Goal: Task Accomplishment & Management: Complete application form

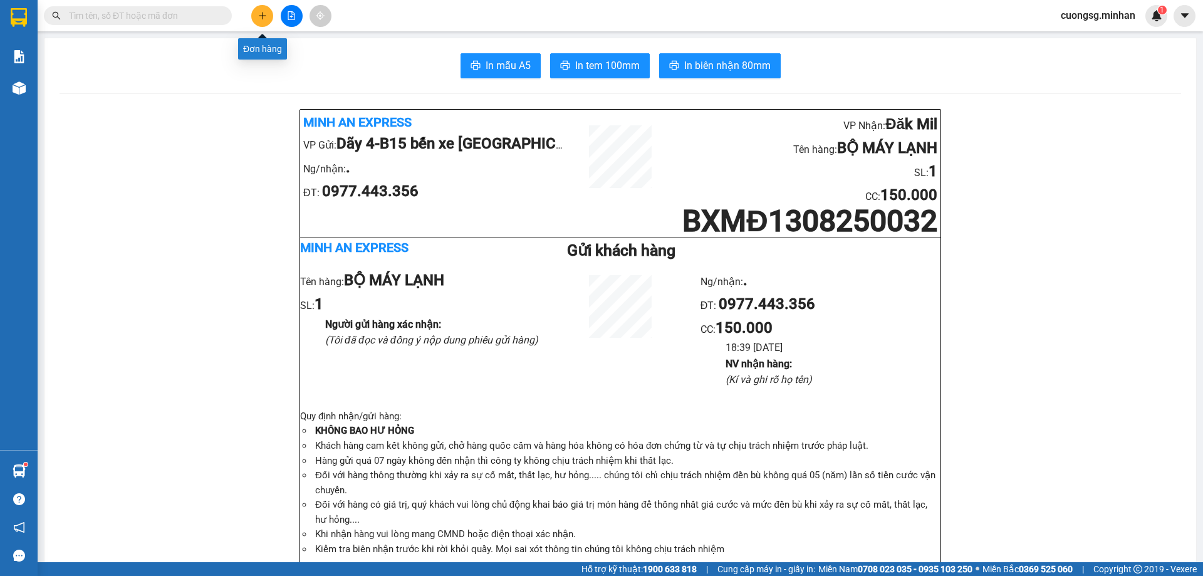
click at [252, 13] on button at bounding box center [262, 16] width 22 height 22
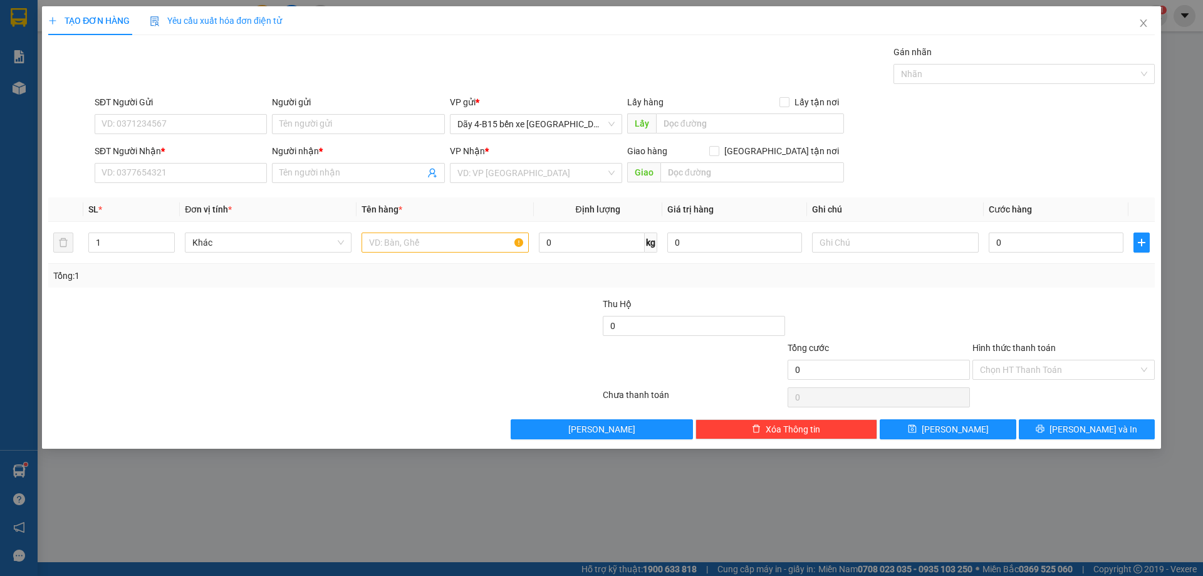
click at [319, 183] on div "Người nhận * Tên người nhận" at bounding box center [358, 166] width 172 height 44
click at [398, 237] on input "text" at bounding box center [444, 242] width 167 height 20
type input "TH GIẤY"
click at [202, 175] on input "SĐT Người Nhận *" at bounding box center [181, 173] width 172 height 20
click at [1017, 236] on input "0" at bounding box center [1056, 242] width 135 height 20
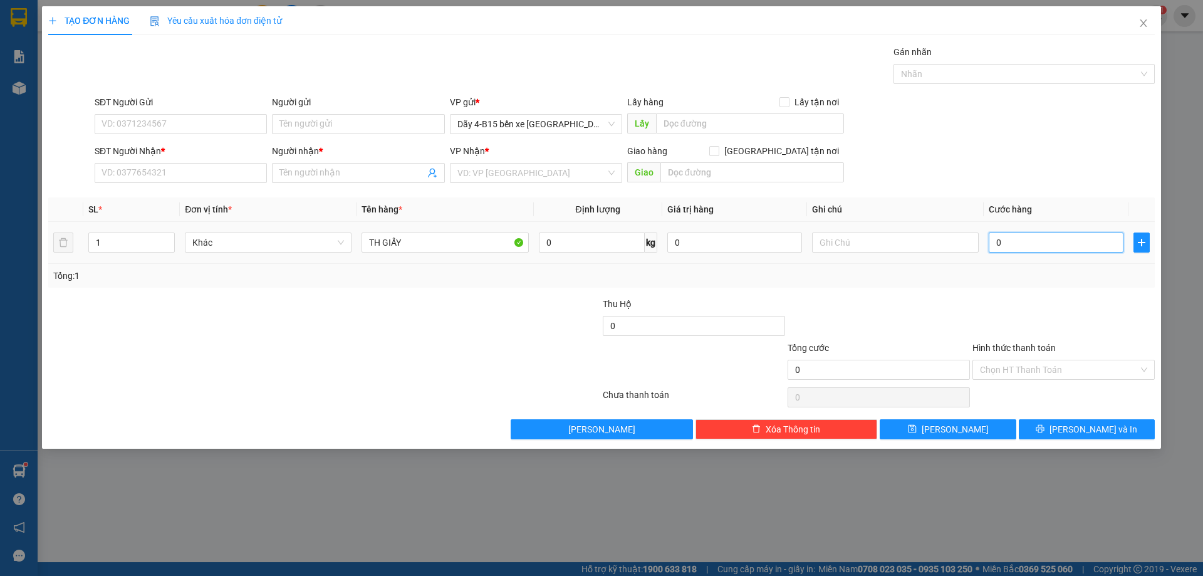
type input "5"
type input "50"
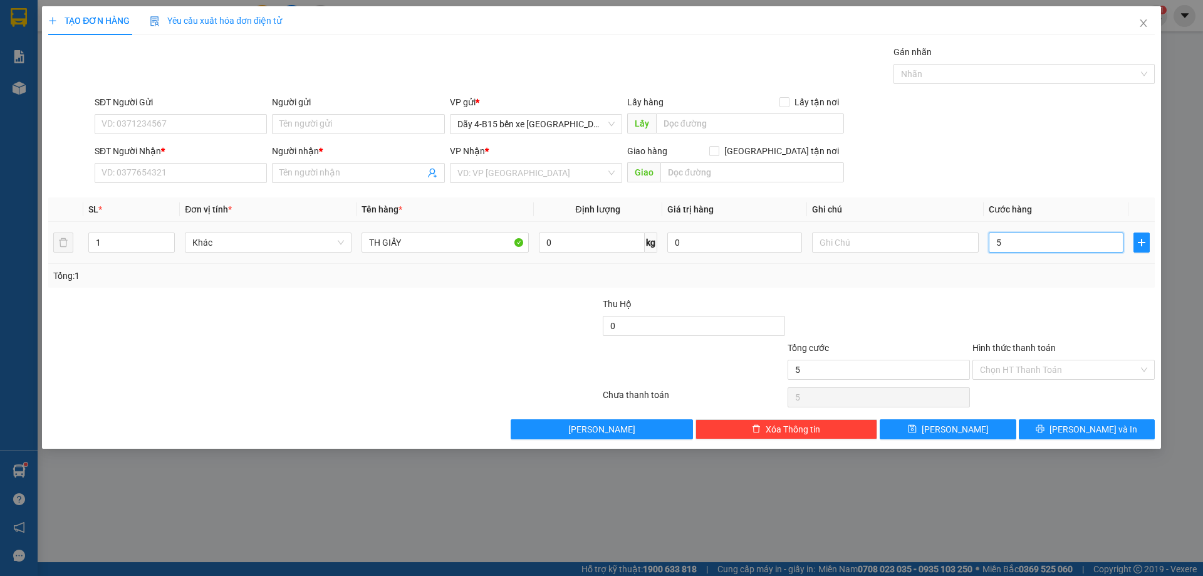
type input "50"
type input "50.000"
click at [150, 181] on input "SĐT Người Nhận *" at bounding box center [181, 173] width 172 height 20
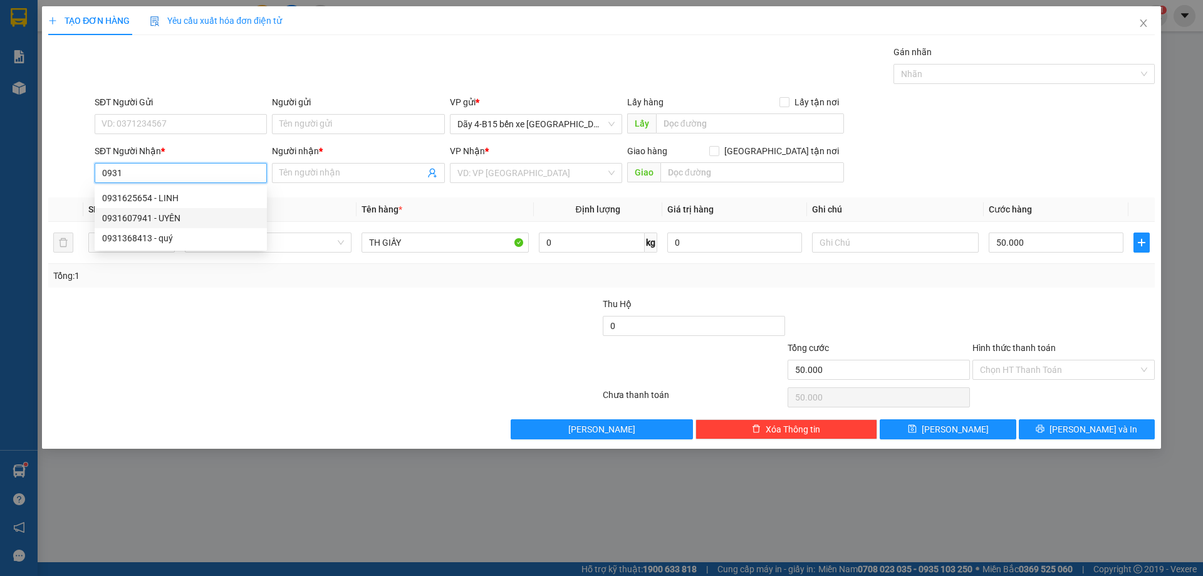
click at [159, 216] on div "0931607941 - UYÊN" at bounding box center [180, 218] width 157 height 14
type input "0931607941"
type input "UYÊN"
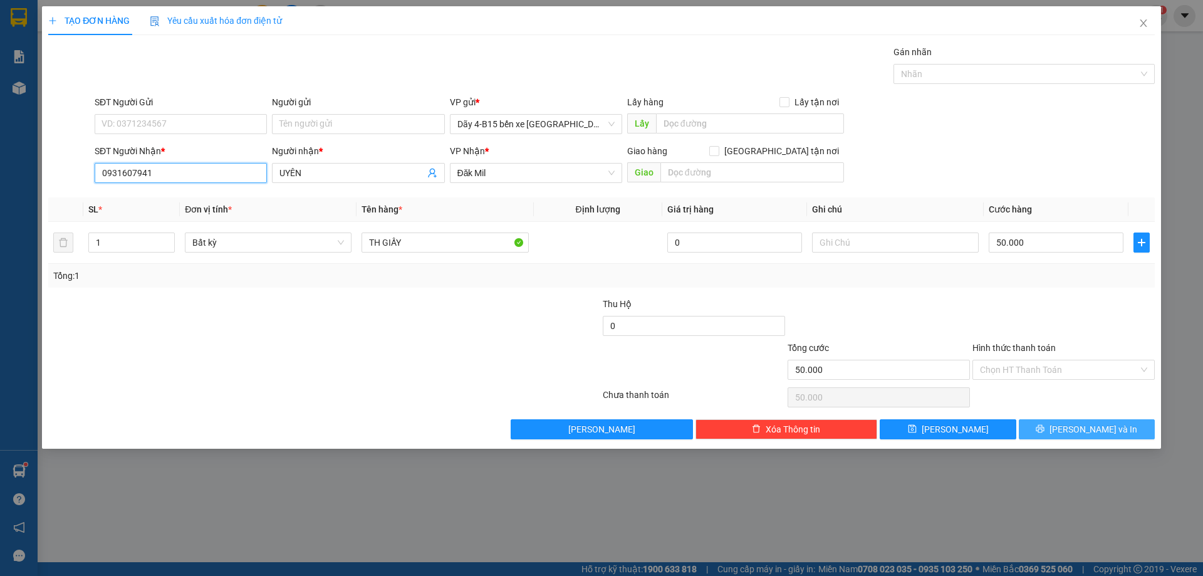
type input "0931607941"
click at [1092, 436] on button "[PERSON_NAME] và In" at bounding box center [1087, 429] width 136 height 20
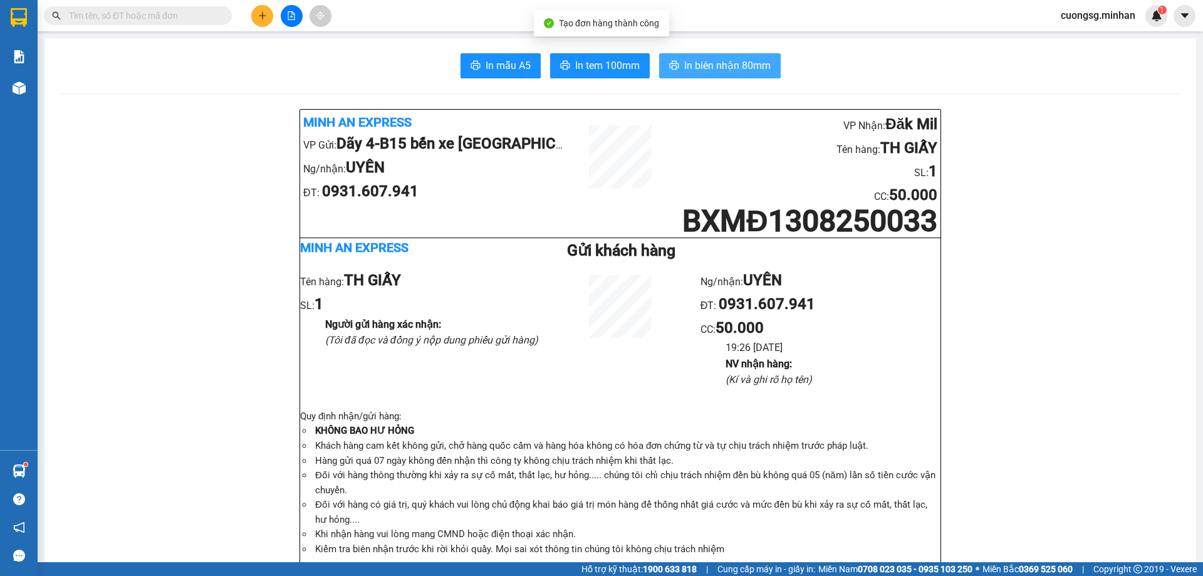
click at [685, 68] on span "In biên nhận 80mm" at bounding box center [727, 66] width 86 height 16
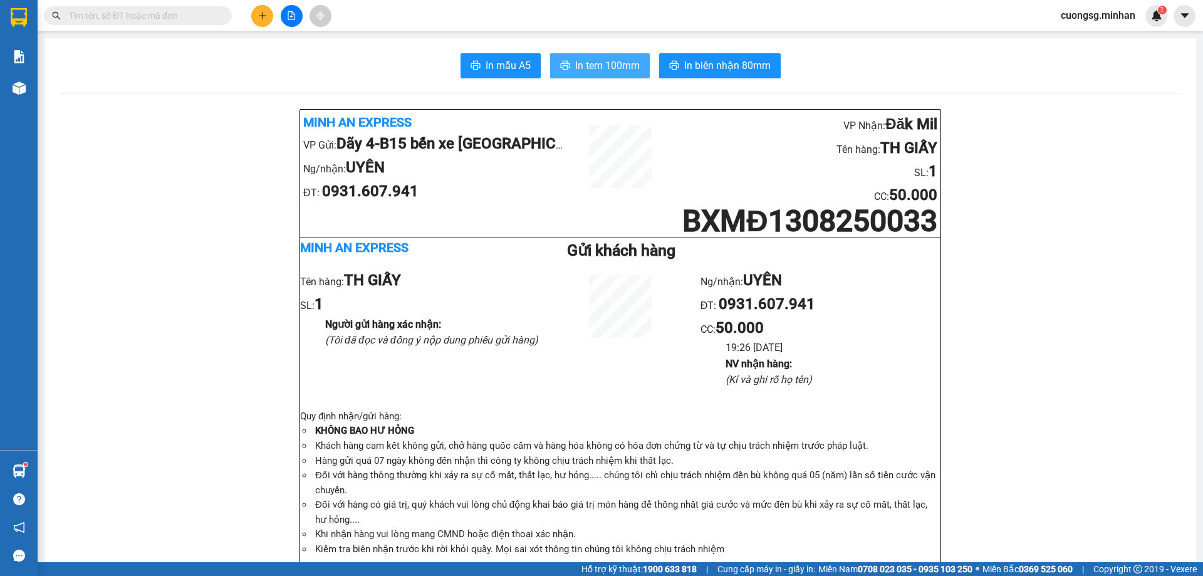
click at [601, 75] on button "In tem 100mm" at bounding box center [600, 65] width 100 height 25
click at [260, 18] on icon "plus" at bounding box center [262, 15] width 9 height 9
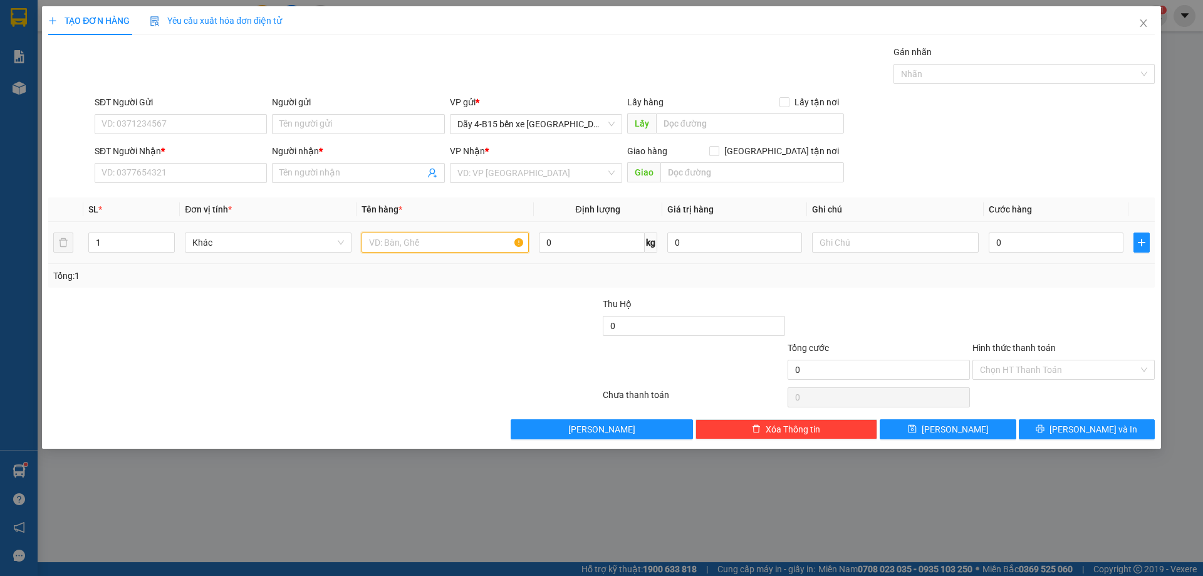
click at [430, 247] on input "text" at bounding box center [444, 242] width 167 height 20
type input "BỌC"
click at [1141, 242] on icon "plus" at bounding box center [1141, 242] width 10 height 10
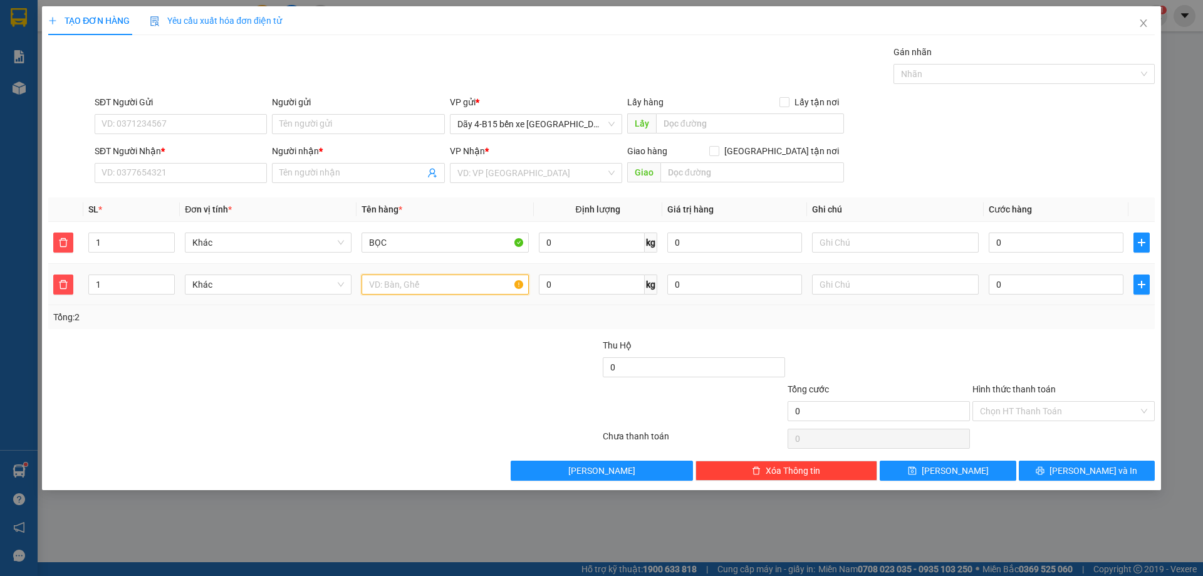
click at [407, 291] on input "text" at bounding box center [444, 284] width 167 height 20
type input "TH XỐP"
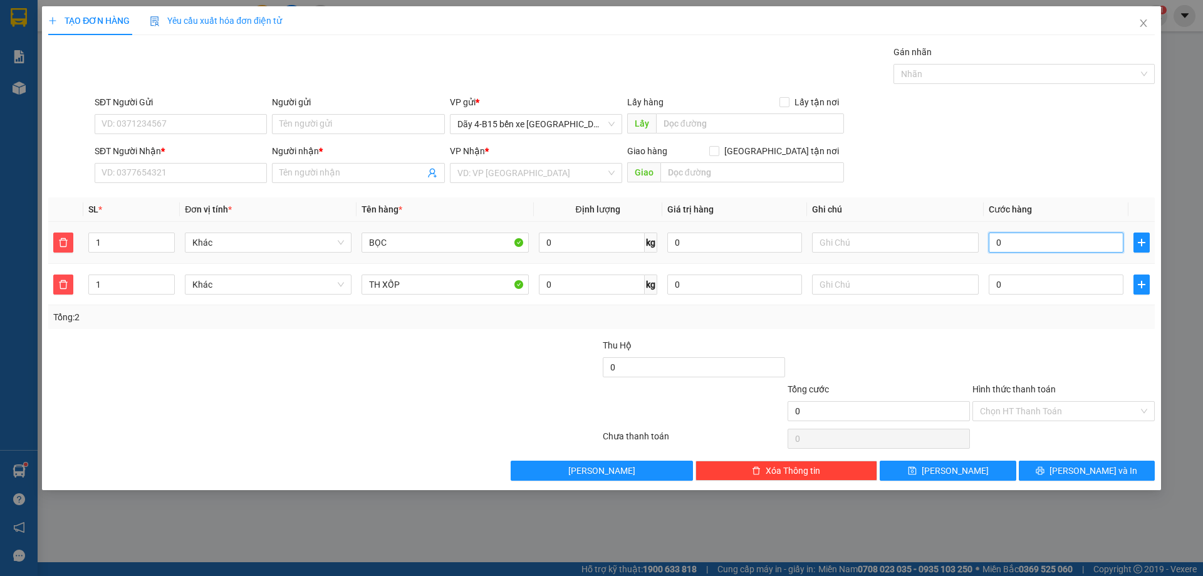
click at [1014, 237] on input "0" at bounding box center [1056, 242] width 135 height 20
type input "1"
type input "10"
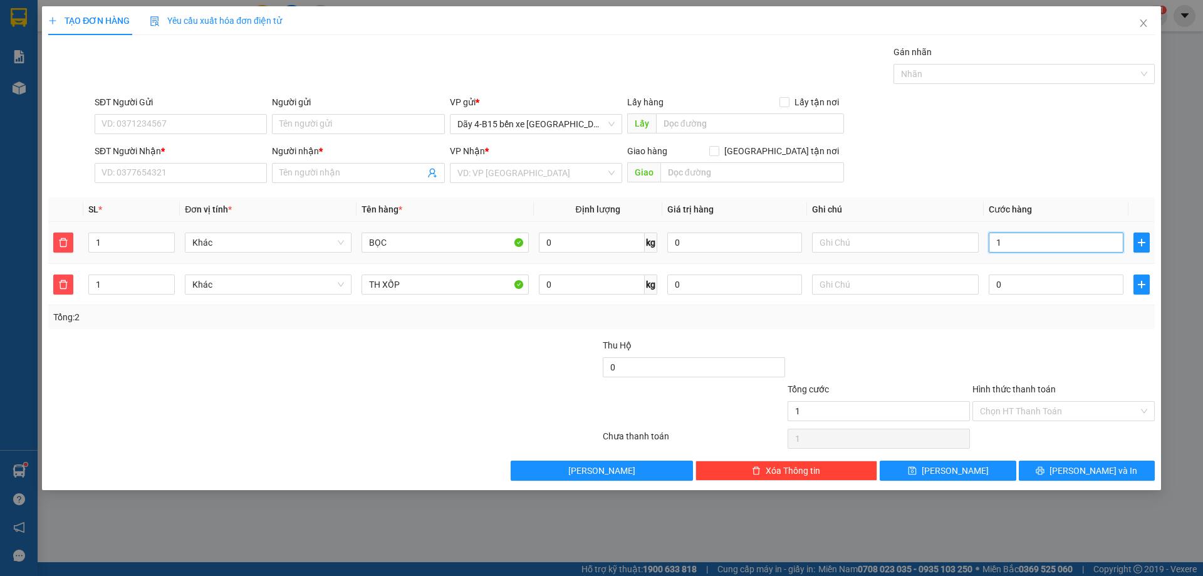
type input "10"
type input "100"
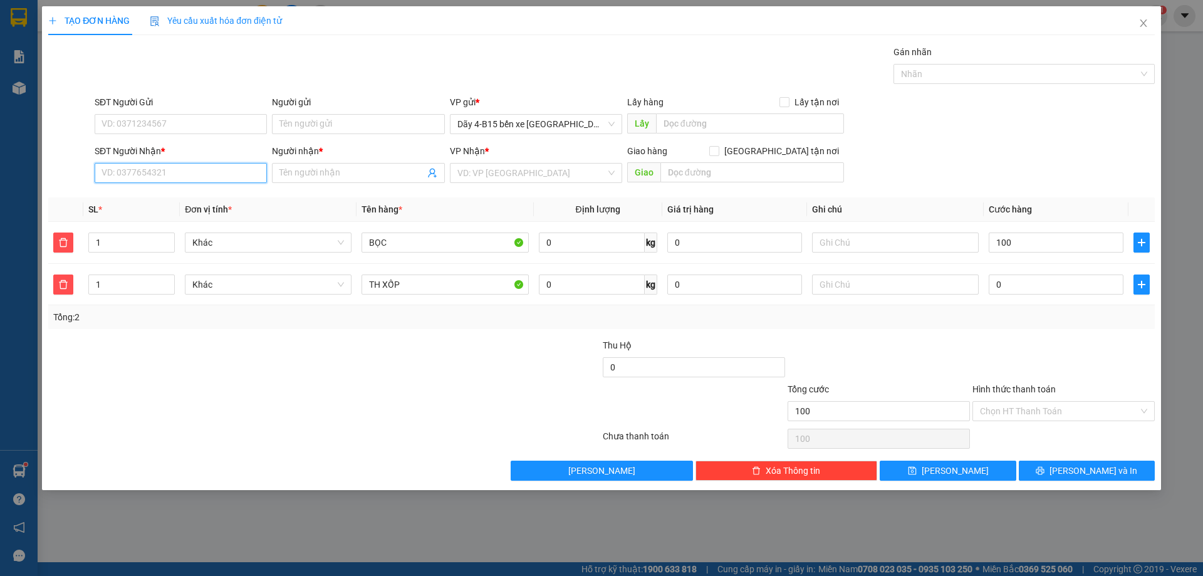
type input "100.000"
click at [110, 170] on input "SĐT Người Nhận *" at bounding box center [181, 173] width 172 height 20
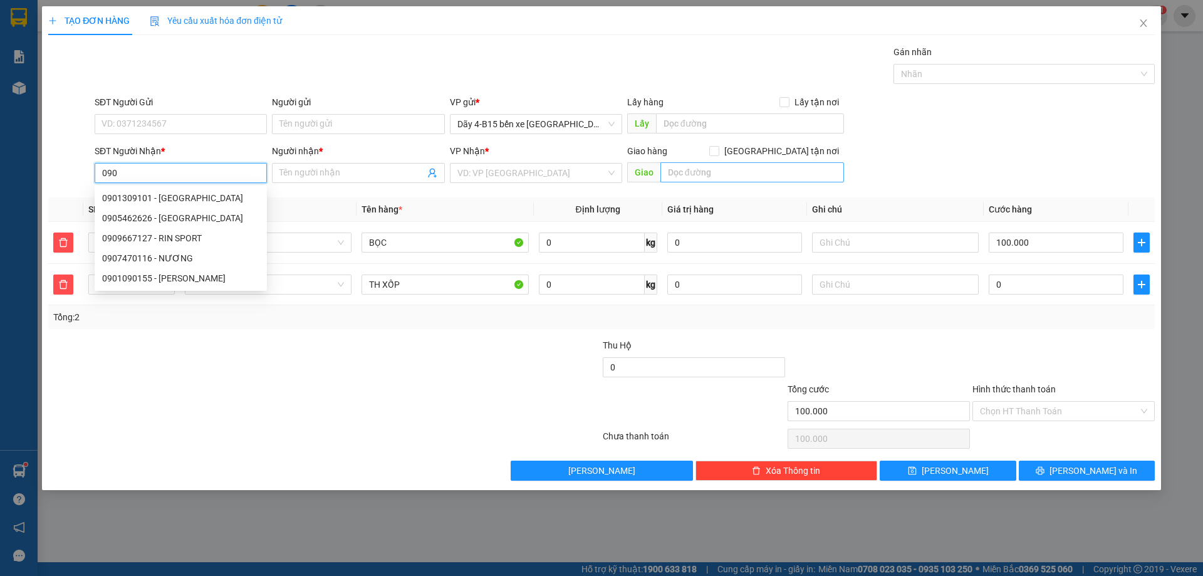
type input "090"
click at [778, 167] on input "text" at bounding box center [752, 172] width 184 height 20
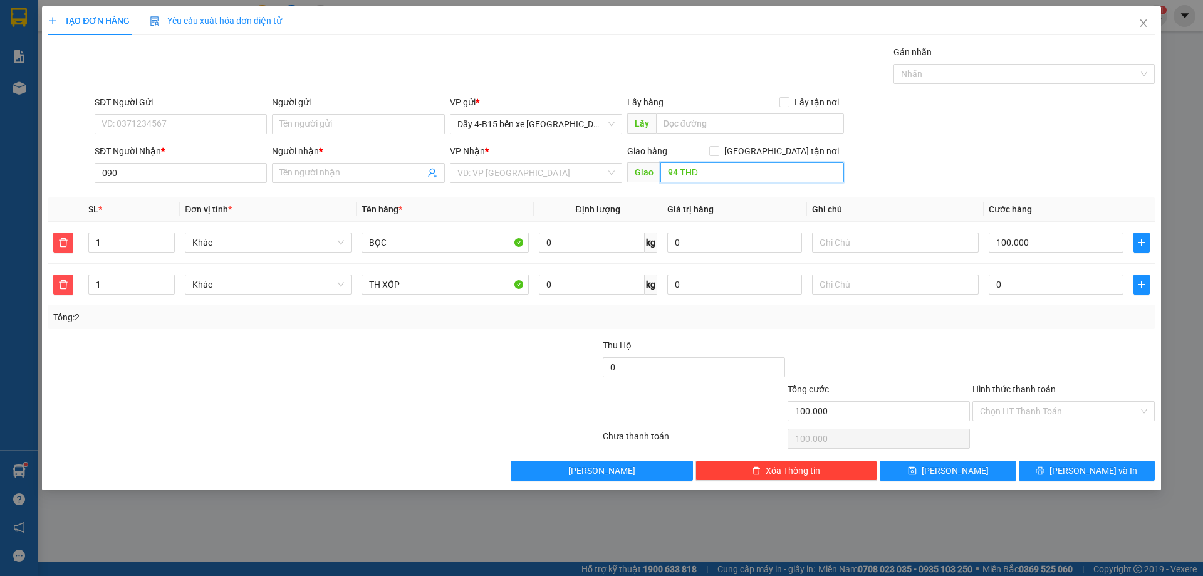
type input "94 THĐ"
click at [780, 158] on div "Giao hàng [GEOGRAPHIC_DATA] tận nơi" at bounding box center [735, 153] width 217 height 19
click at [718, 153] on input "[GEOGRAPHIC_DATA] tận nơi" at bounding box center [713, 150] width 9 height 9
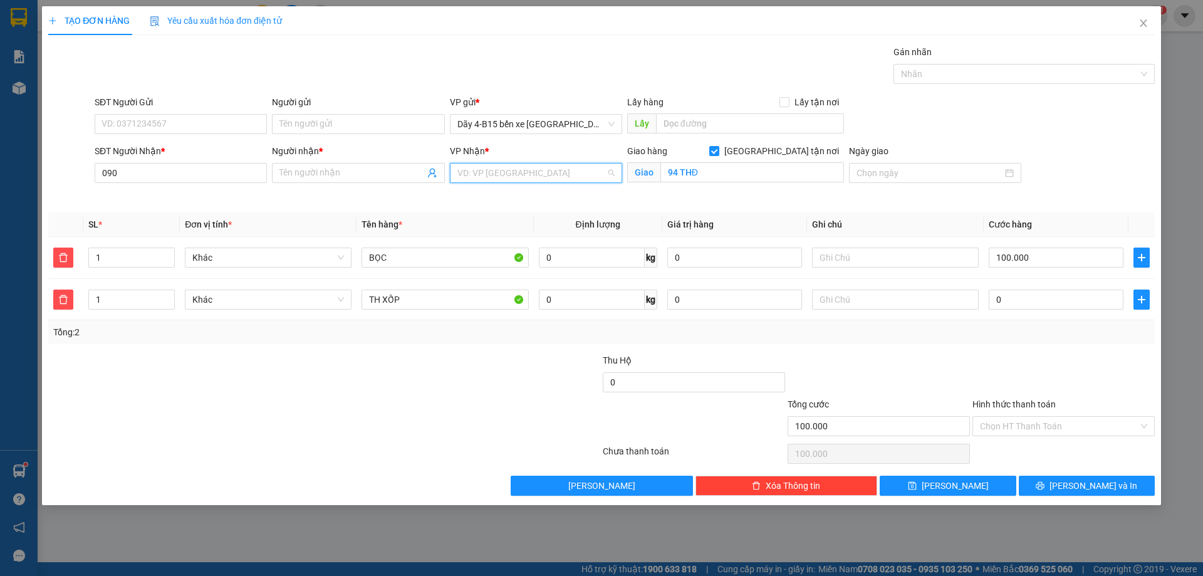
click at [522, 179] on input "search" at bounding box center [531, 173] width 148 height 19
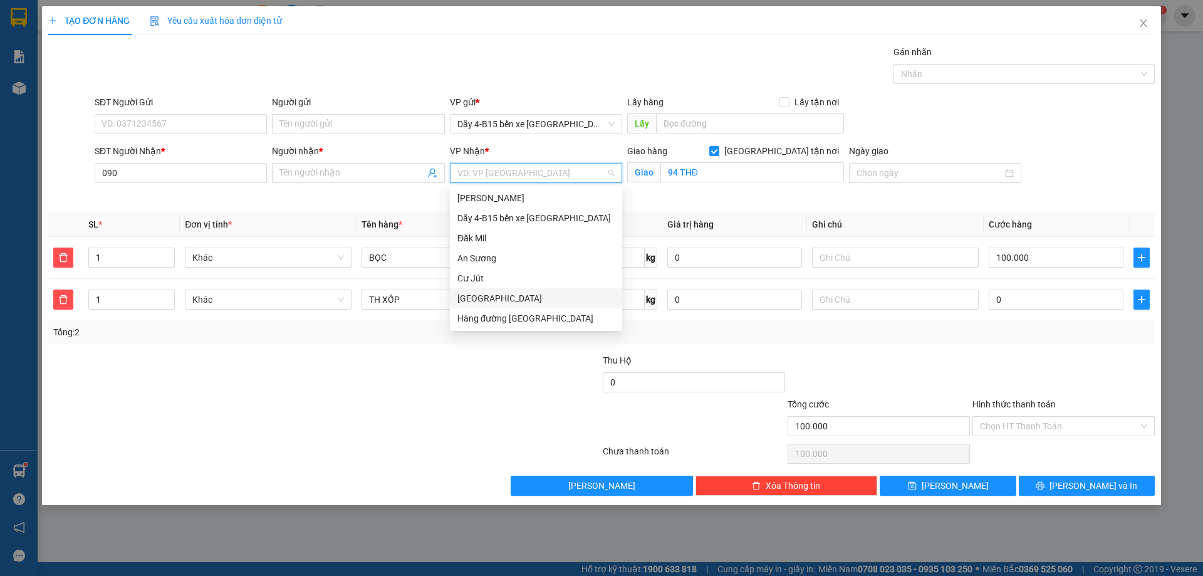
click at [514, 296] on div "[GEOGRAPHIC_DATA]" at bounding box center [535, 298] width 157 height 14
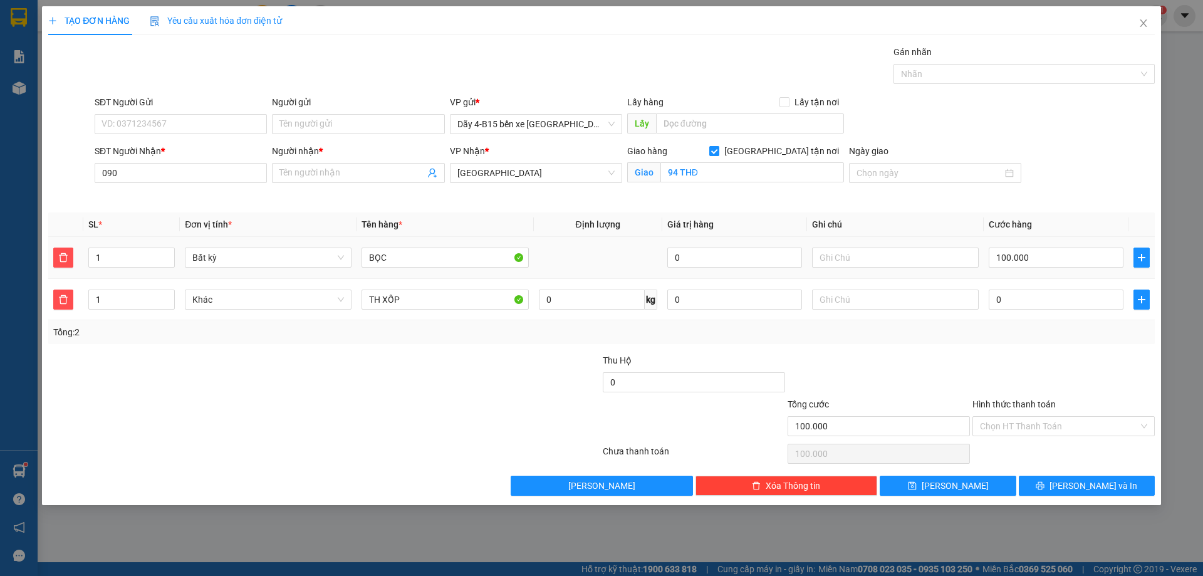
click at [718, 150] on input "[GEOGRAPHIC_DATA] tận nơi" at bounding box center [713, 150] width 9 height 9
checkbox input "false"
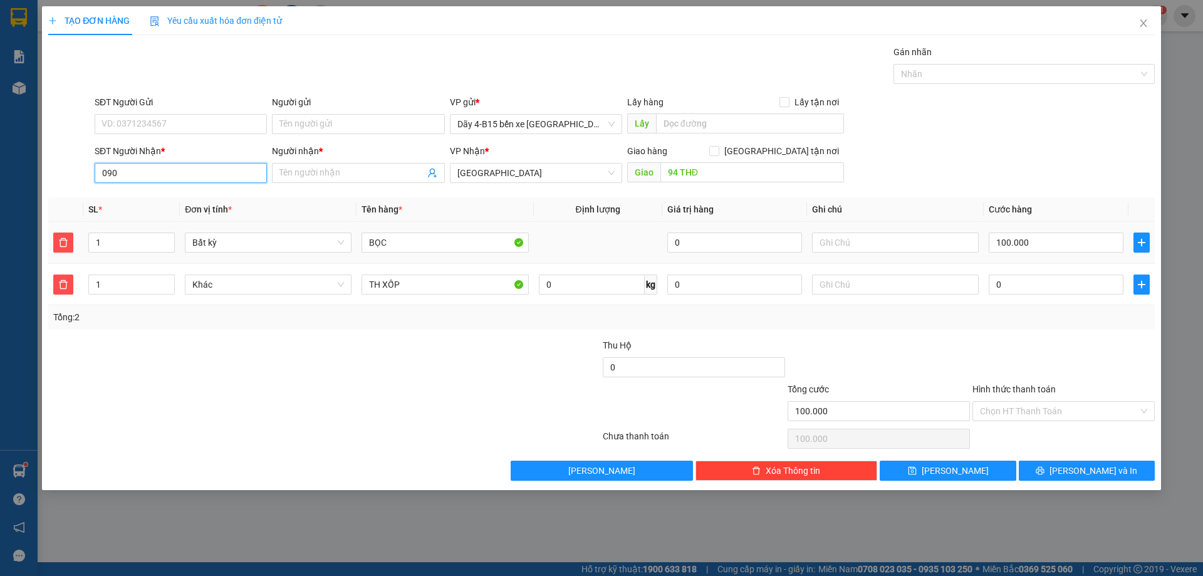
click at [225, 176] on input "090" at bounding box center [181, 173] width 172 height 20
type input "0973070101"
click at [870, 246] on input "text" at bounding box center [895, 242] width 167 height 20
type input "0935200789"
click at [331, 169] on input "Người nhận *" at bounding box center [351, 173] width 145 height 14
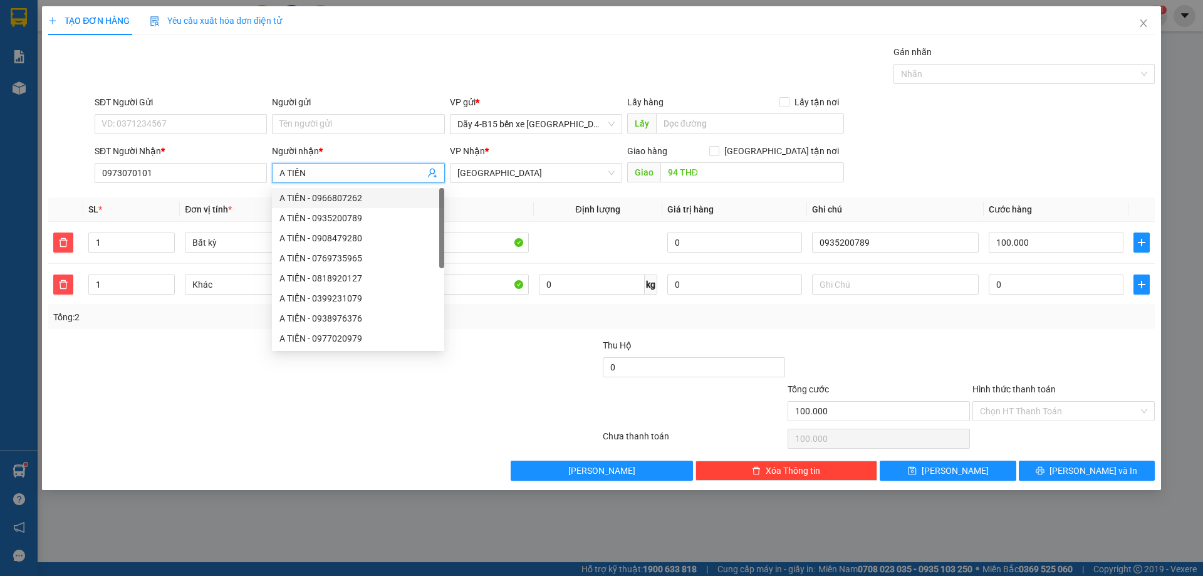
type input "A TIẾN"
click at [1093, 360] on div at bounding box center [1063, 360] width 185 height 44
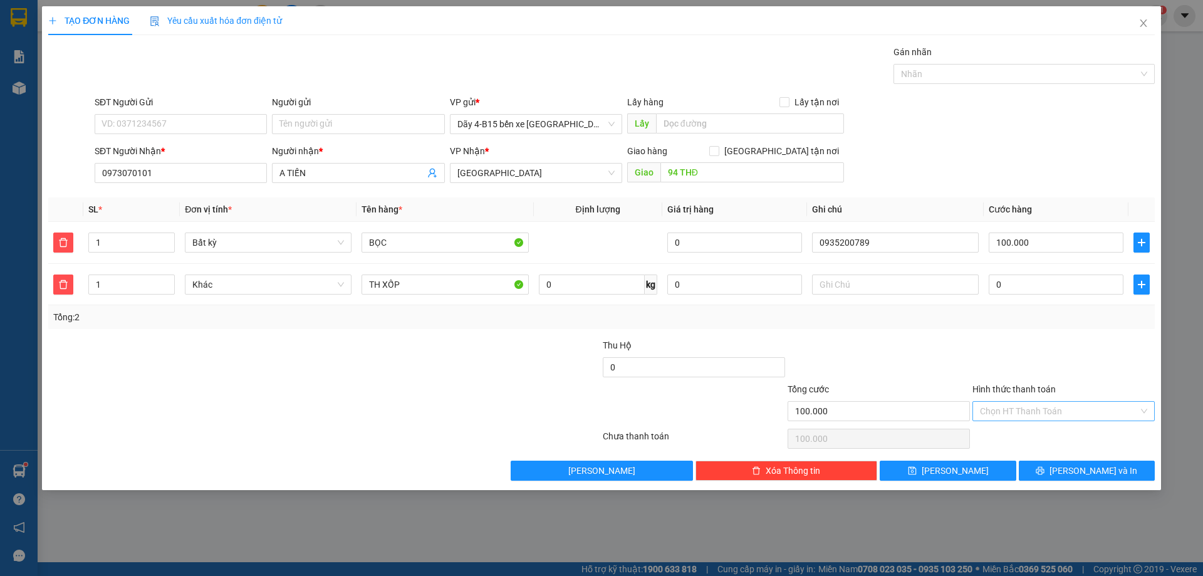
click at [1069, 417] on input "Hình thức thanh toán" at bounding box center [1059, 411] width 158 height 19
click at [1072, 440] on div "Tại văn phòng" at bounding box center [1063, 436] width 167 height 14
type input "0"
click at [1085, 467] on span "[PERSON_NAME] và In" at bounding box center [1093, 471] width 88 height 14
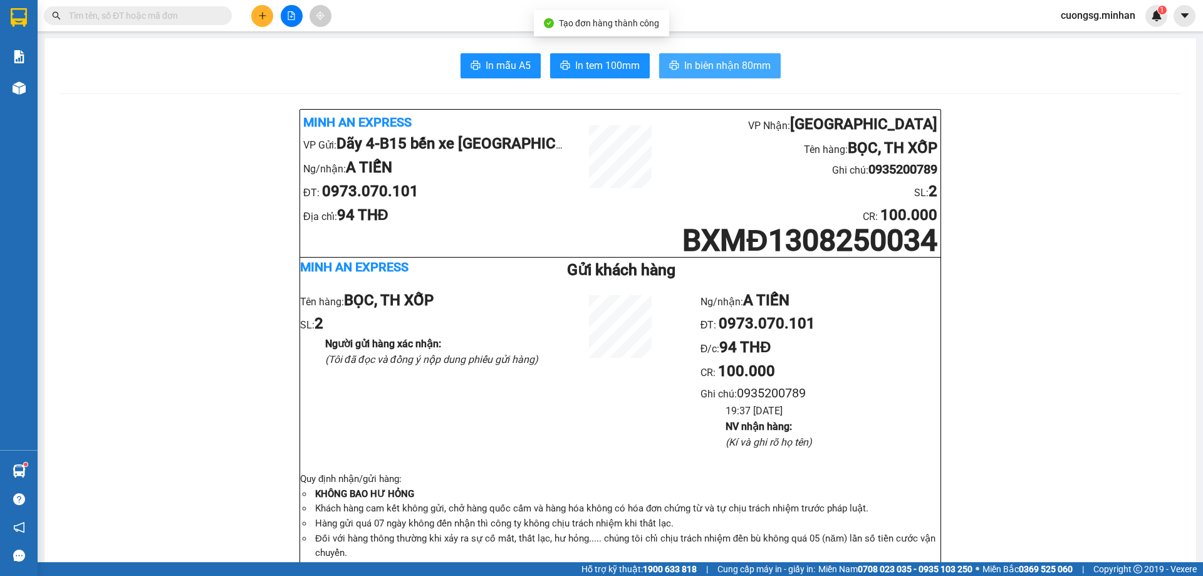
click at [704, 60] on span "In biên nhận 80mm" at bounding box center [727, 66] width 86 height 16
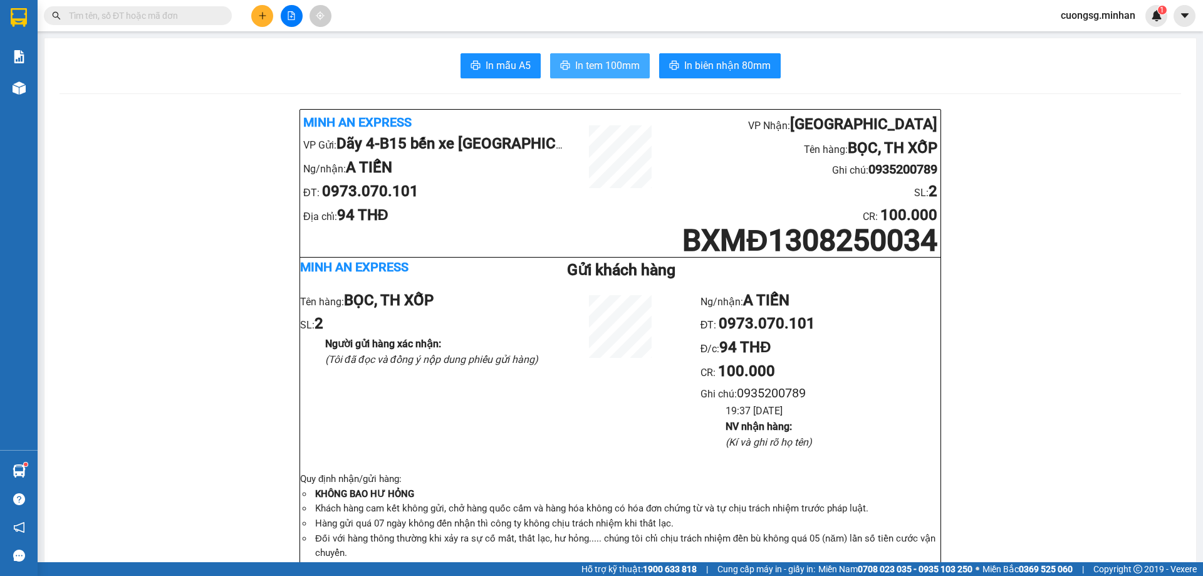
click at [597, 70] on span "In tem 100mm" at bounding box center [607, 66] width 65 height 16
click at [351, 228] on div "Minh An Express VP Gửi: Dãy 4-B15 bến xe Miền Đông Ng/nhận: A TIẾN ĐT: 0973.070…" at bounding box center [620, 369] width 640 height 519
click at [262, 19] on icon "plus" at bounding box center [262, 15] width 9 height 9
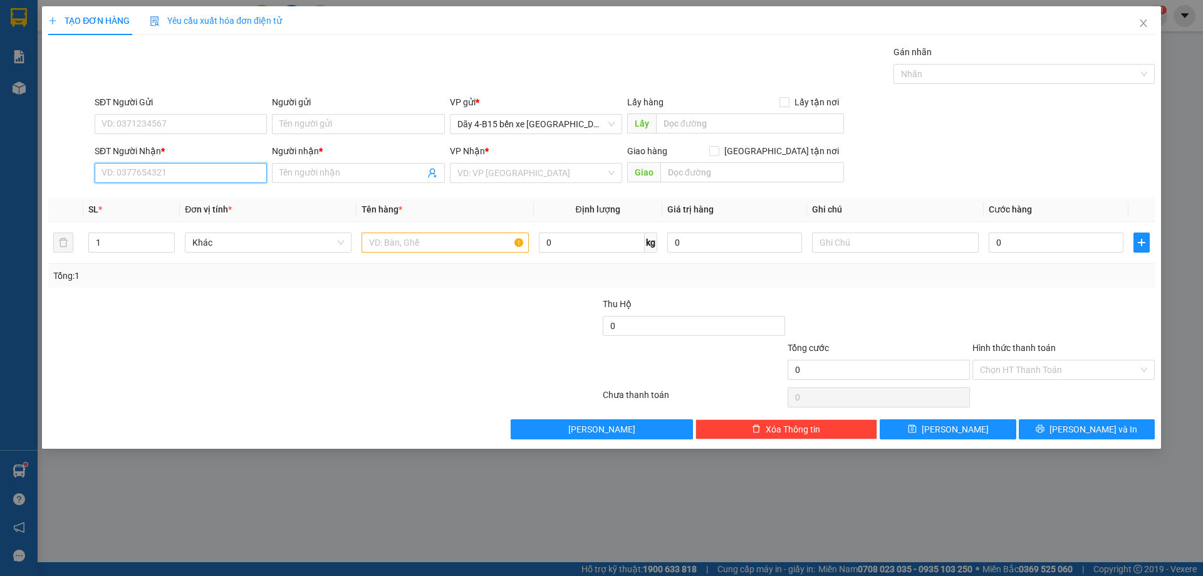
click at [185, 173] on input "SĐT Người Nhận *" at bounding box center [181, 173] width 172 height 20
type input "0357672797"
click at [308, 164] on span at bounding box center [358, 173] width 172 height 20
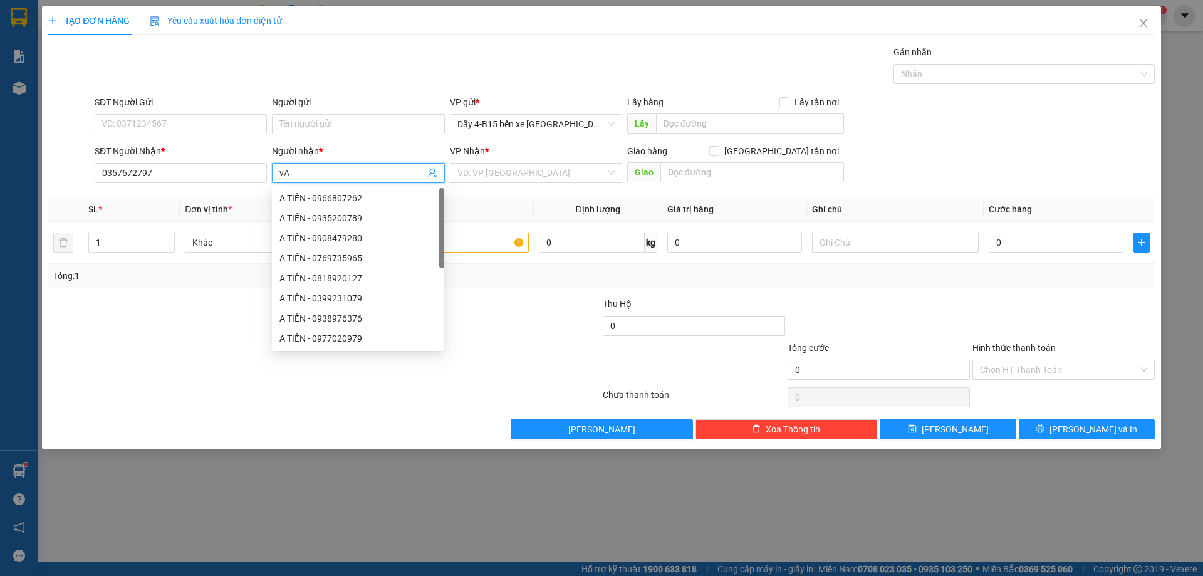
type input "v"
type input "[PERSON_NAME]"
click at [522, 175] on input "search" at bounding box center [531, 173] width 148 height 19
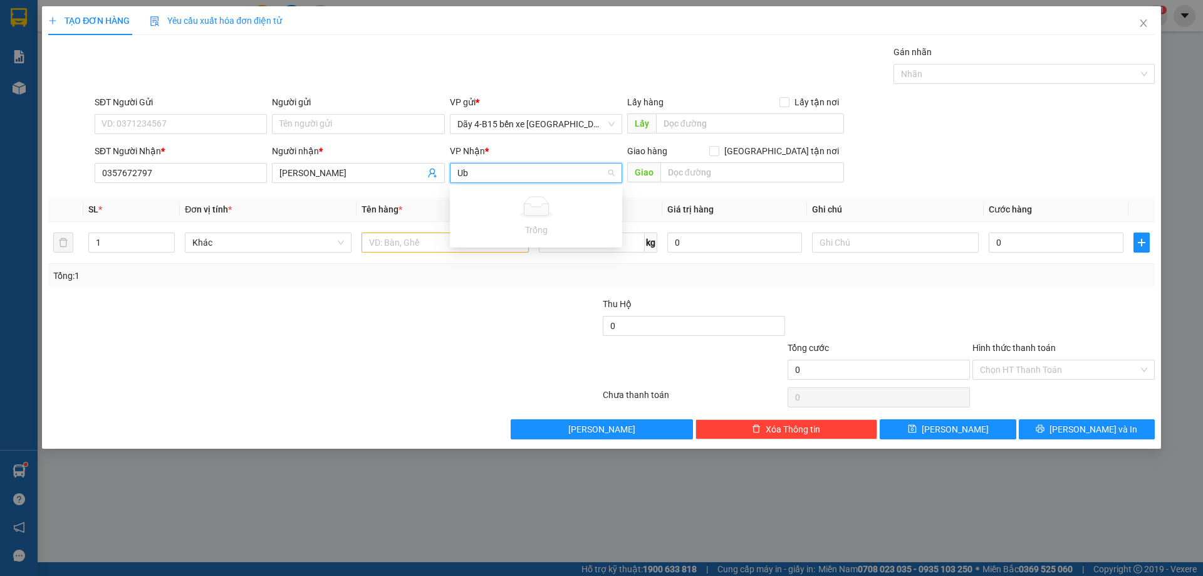
type input "U"
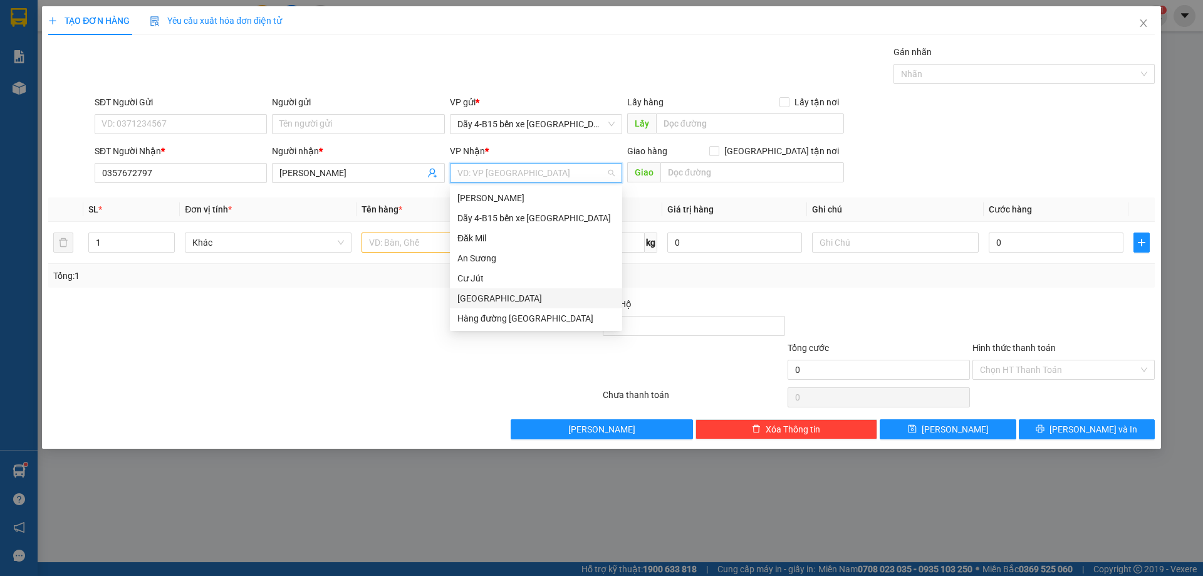
click at [520, 300] on div "[GEOGRAPHIC_DATA]" at bounding box center [535, 298] width 157 height 14
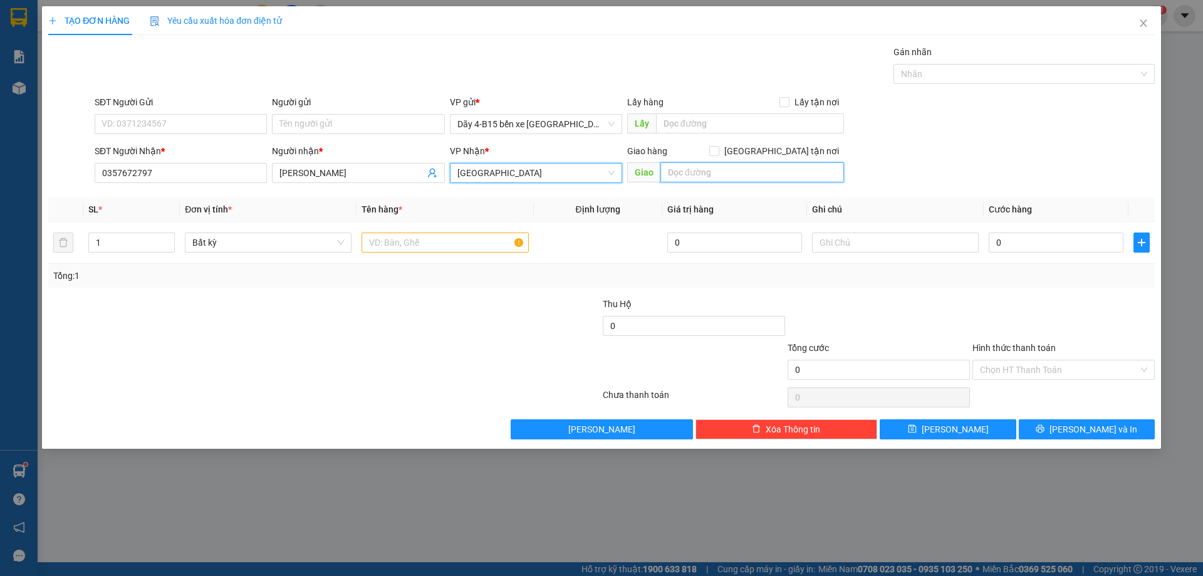
click at [695, 171] on input "text" at bounding box center [752, 172] width 184 height 20
type input "UB Thuận An"
click at [403, 242] on input "text" at bounding box center [444, 242] width 167 height 20
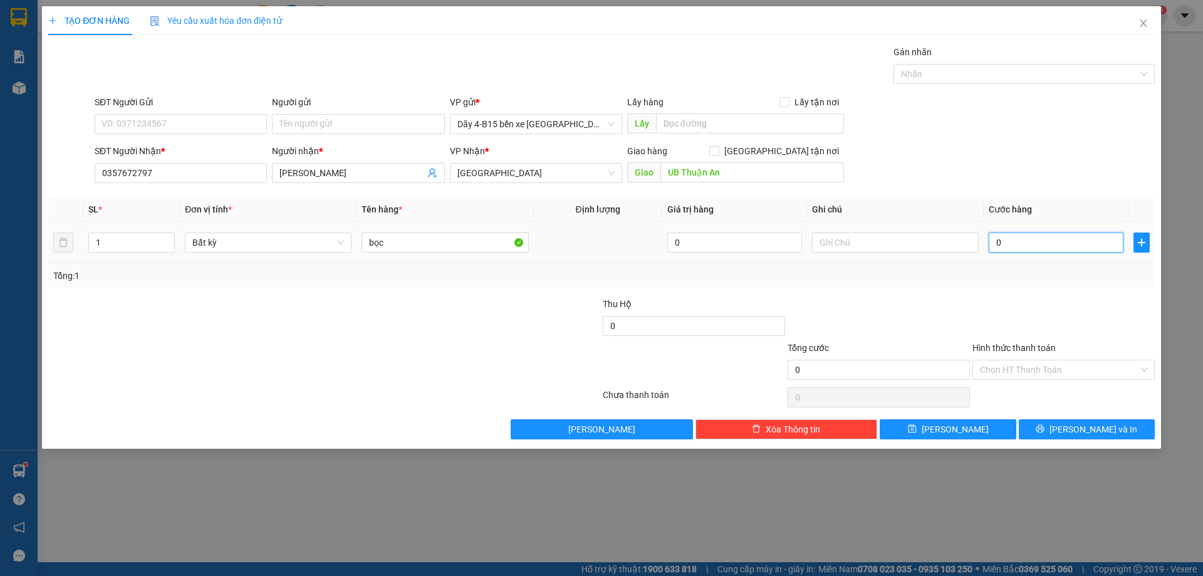
click at [1043, 245] on input "0" at bounding box center [1056, 242] width 135 height 20
click at [394, 237] on input "bọc" at bounding box center [444, 242] width 167 height 20
type input "b"
type input "Bọc Đen"
click at [1016, 241] on input "0" at bounding box center [1056, 242] width 135 height 20
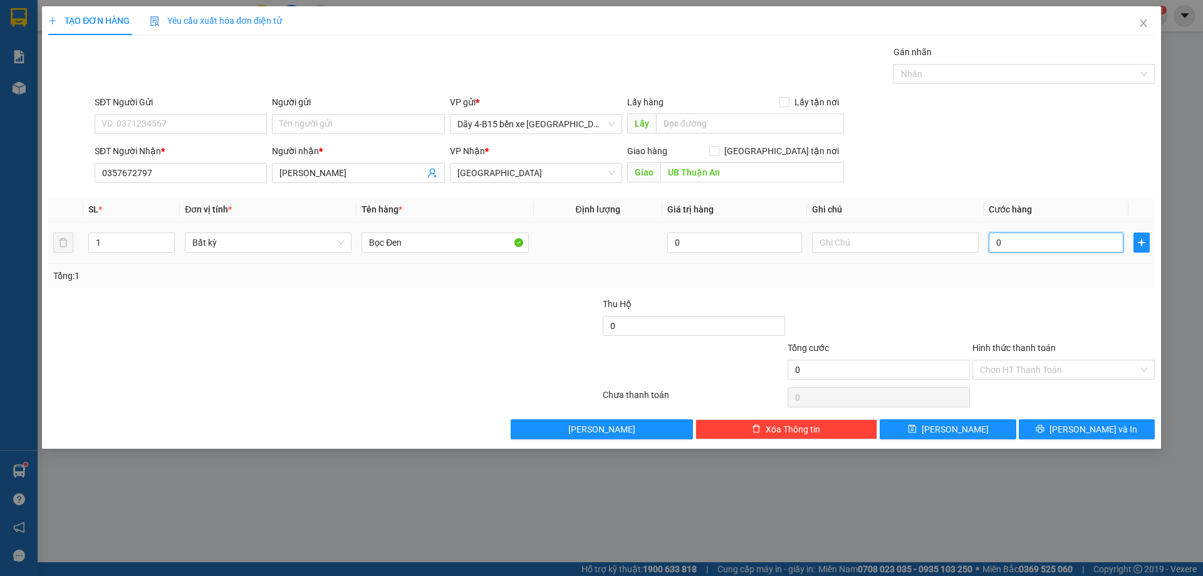
type input "5"
type input "50"
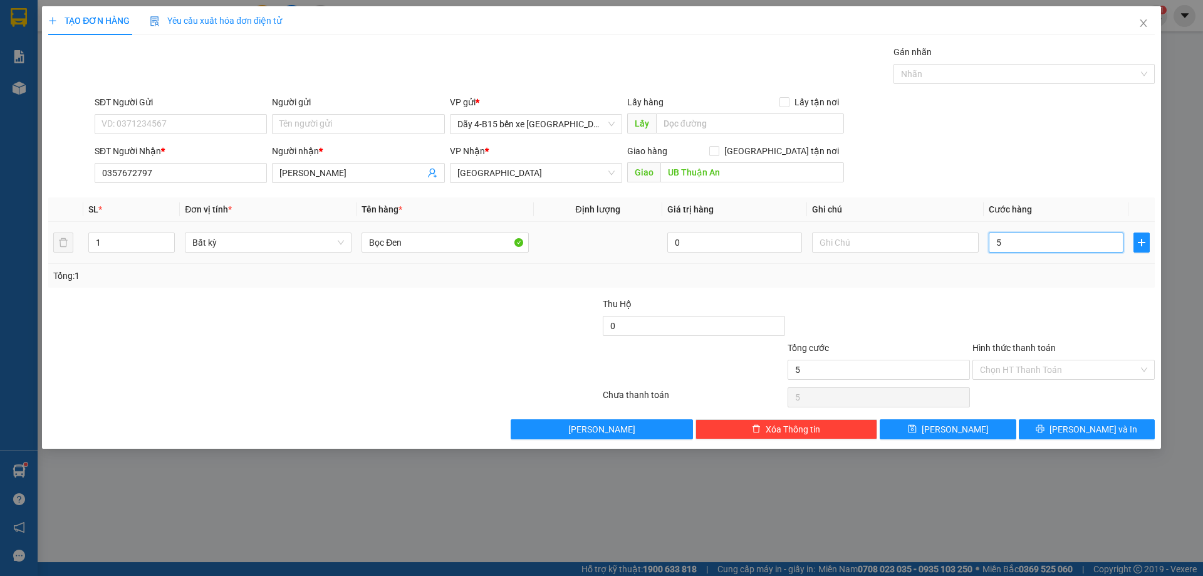
type input "50"
type input "500"
type input "5.000"
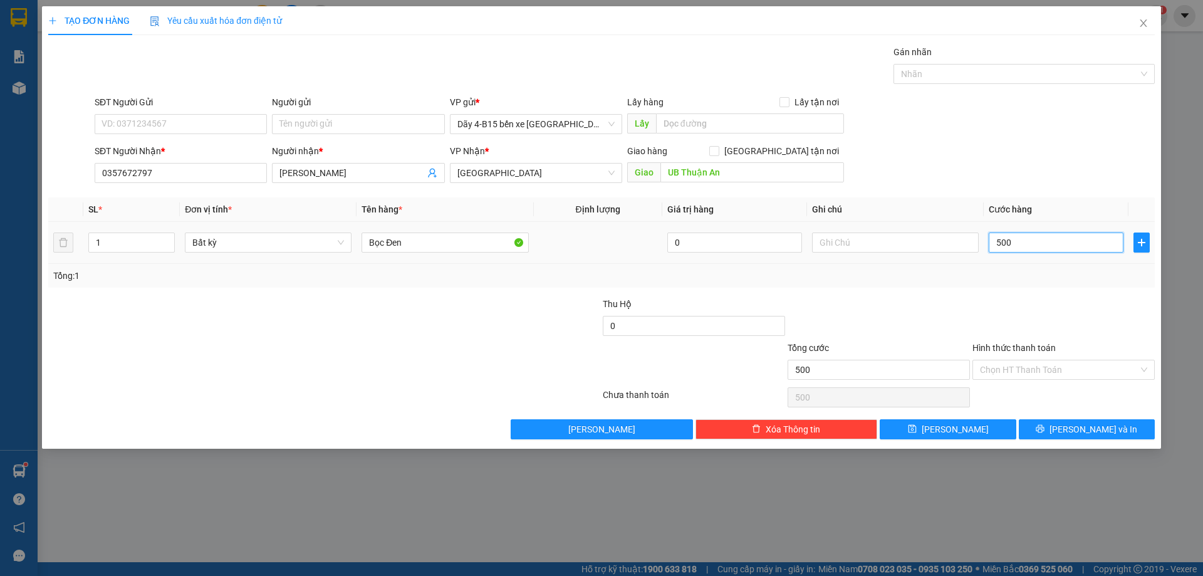
type input "5.000"
type input "50.000"
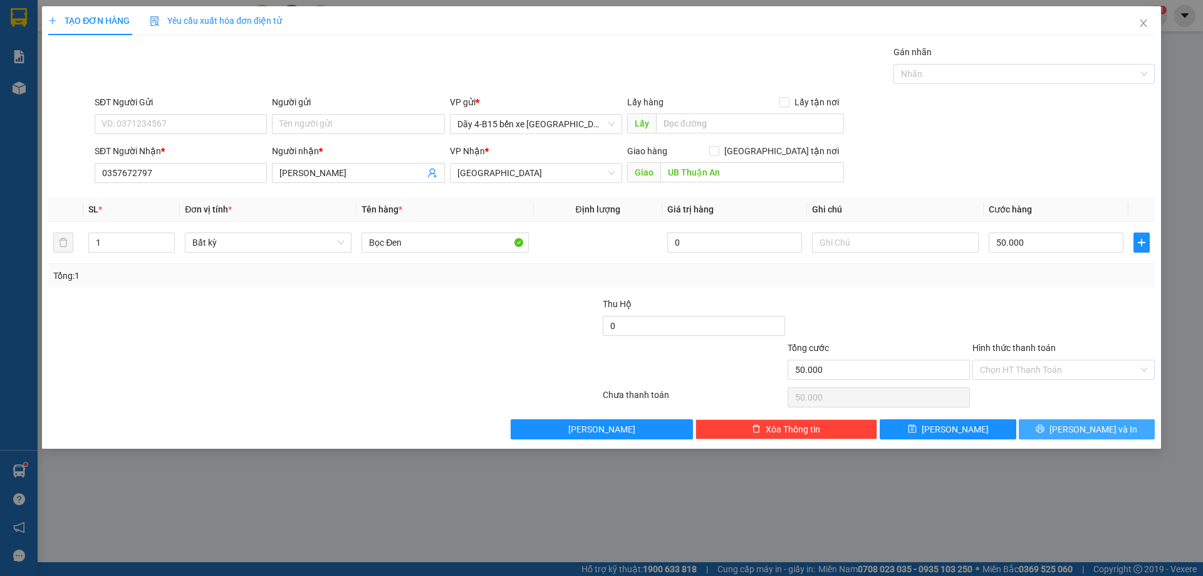
click at [1051, 422] on button "[PERSON_NAME] và In" at bounding box center [1087, 429] width 136 height 20
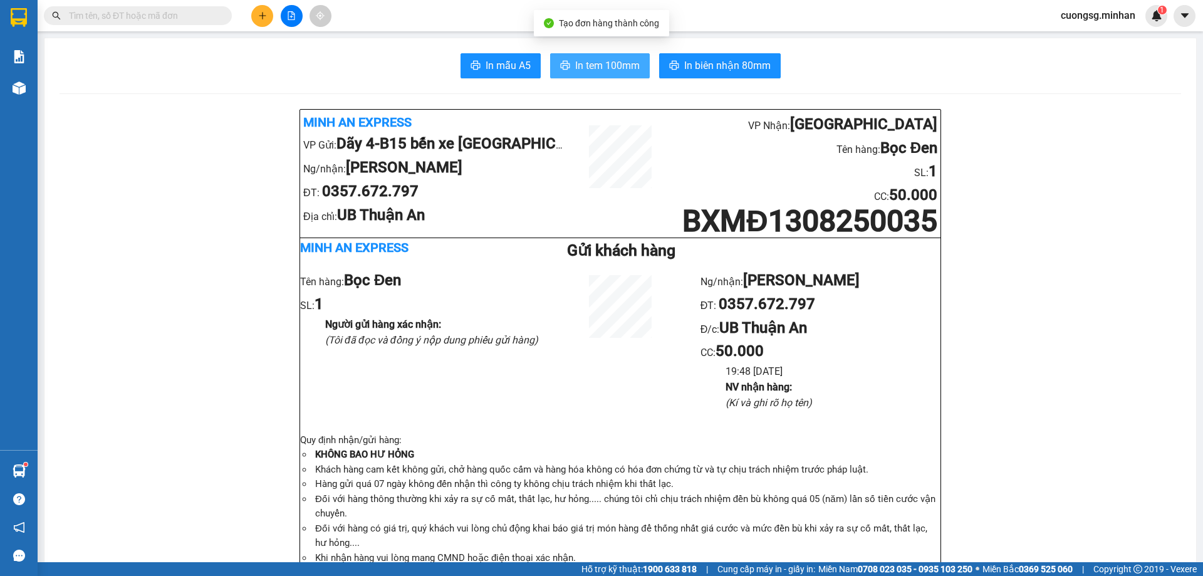
click at [616, 68] on span "In tem 100mm" at bounding box center [607, 66] width 65 height 16
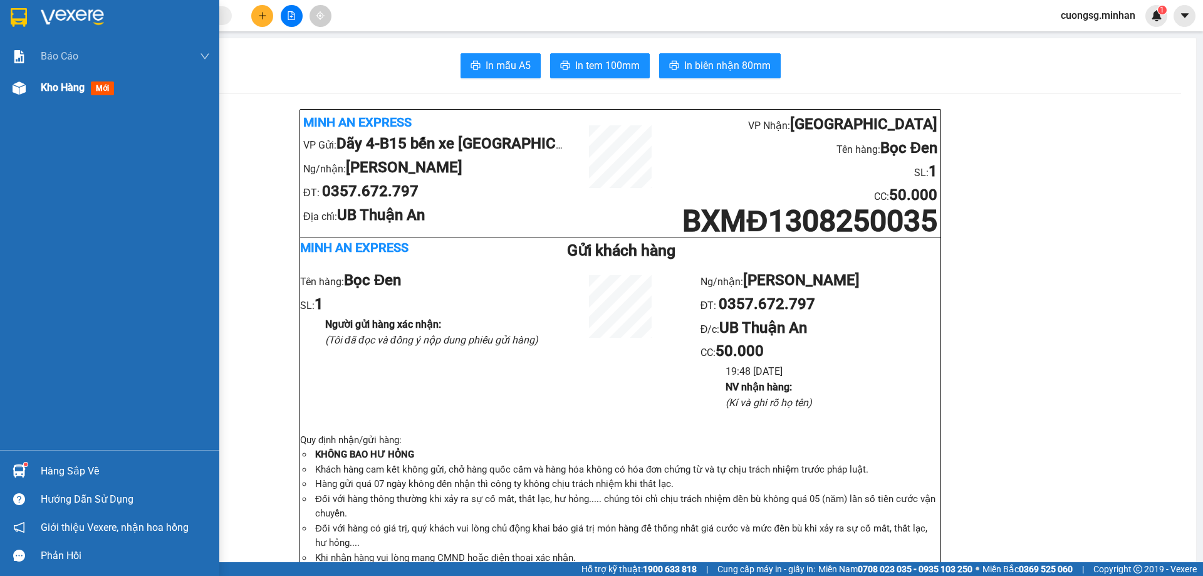
click at [18, 92] on img at bounding box center [19, 87] width 13 height 13
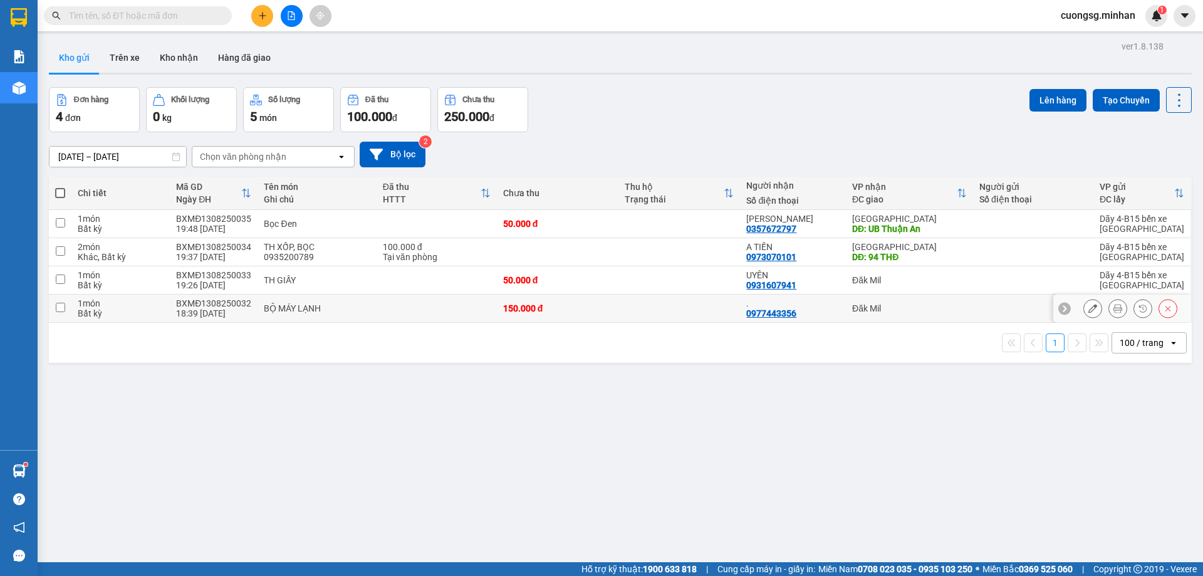
click at [908, 310] on div "Đăk Mil" at bounding box center [909, 308] width 115 height 10
checkbox input "true"
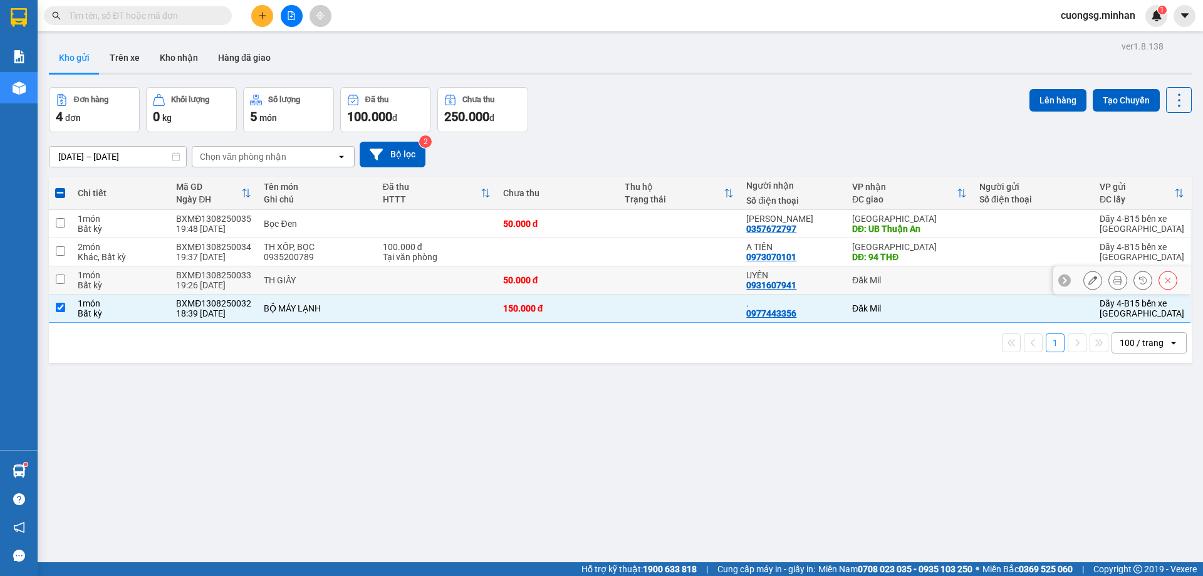
click at [893, 278] on div "Đăk Mil" at bounding box center [909, 280] width 115 height 10
checkbox input "true"
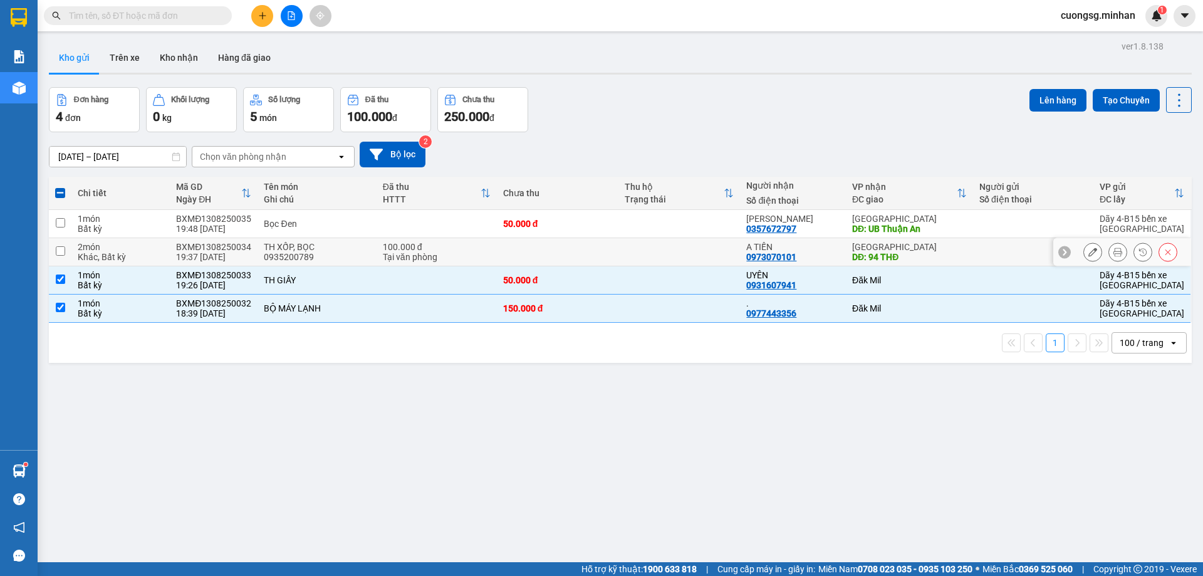
click at [942, 245] on div "[GEOGRAPHIC_DATA]" at bounding box center [909, 247] width 115 height 10
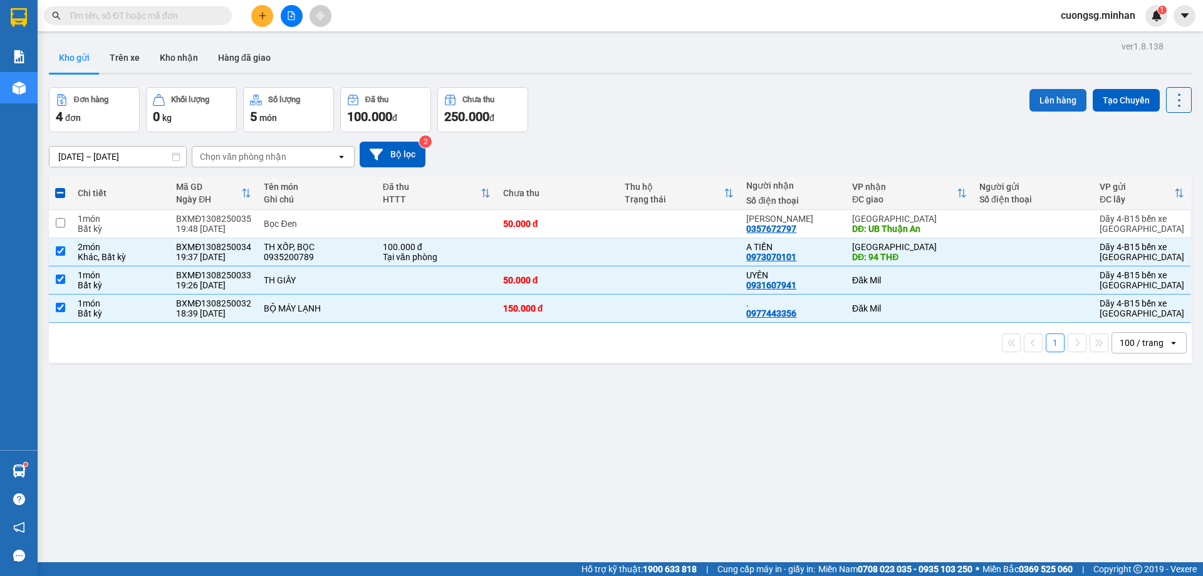
click at [1059, 101] on button "Lên hàng" at bounding box center [1057, 100] width 57 height 23
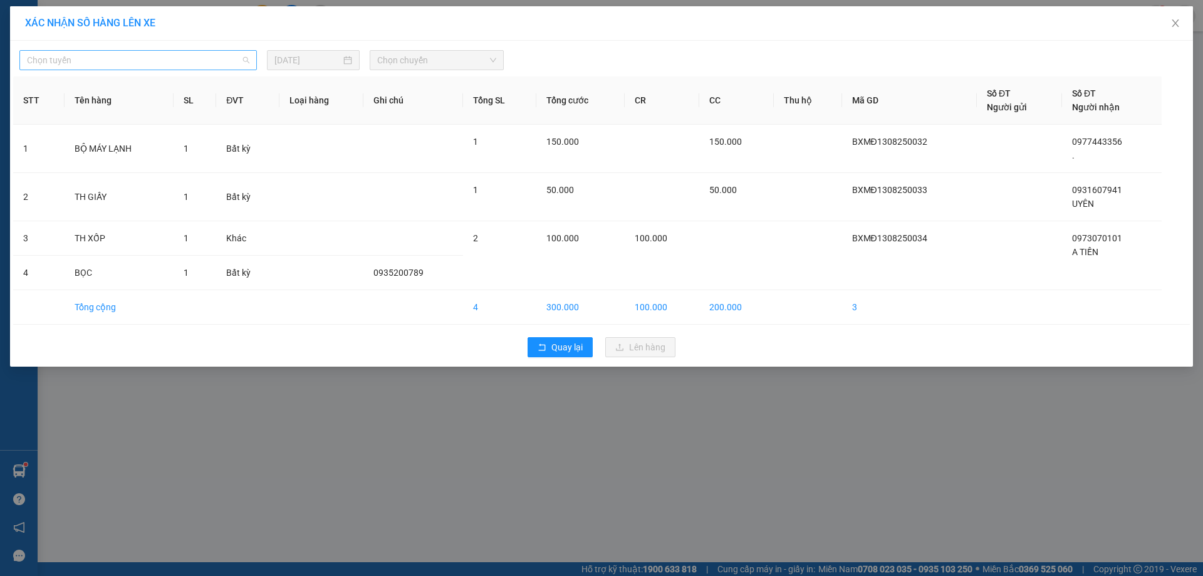
click at [82, 55] on span "Chọn tuyến" at bounding box center [138, 60] width 222 height 19
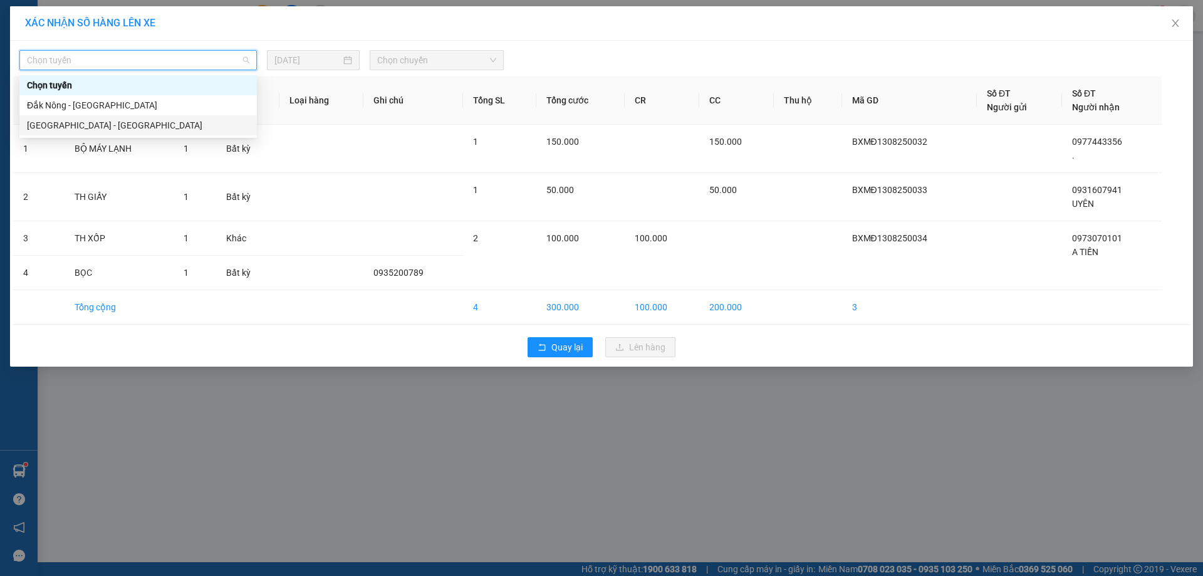
click at [67, 123] on div "[GEOGRAPHIC_DATA] - [GEOGRAPHIC_DATA]" at bounding box center [138, 125] width 222 height 14
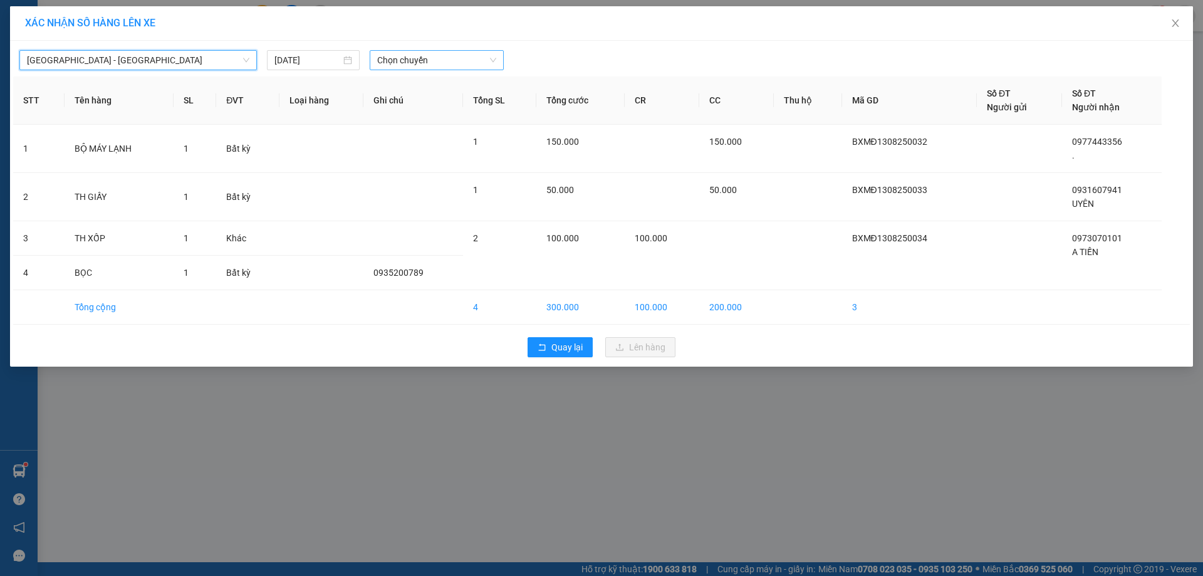
click at [420, 61] on span "Chọn chuyến" at bounding box center [436, 60] width 119 height 19
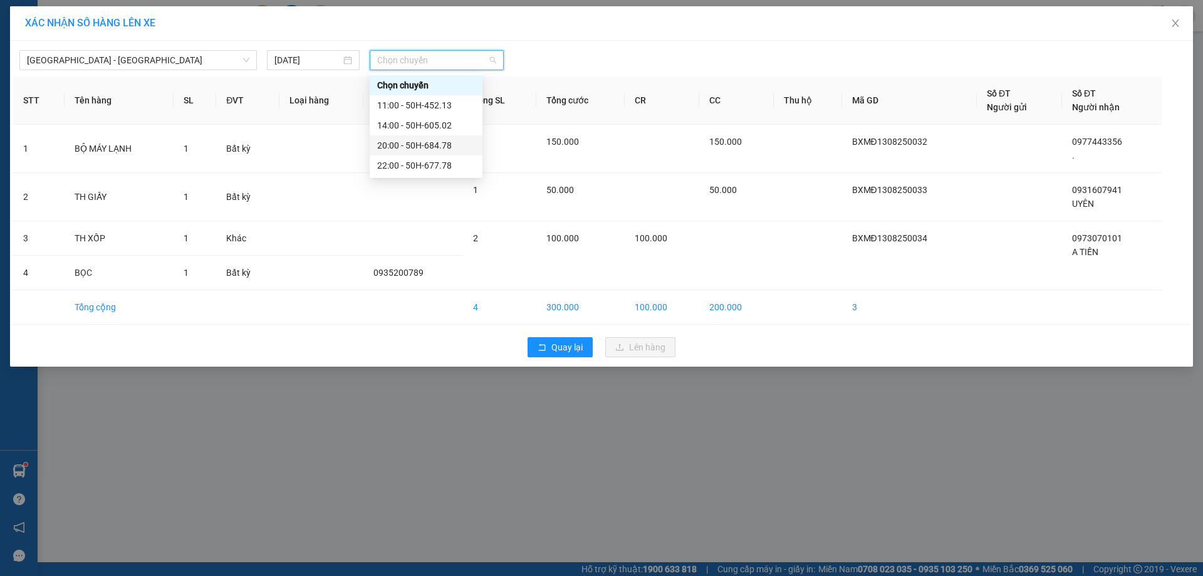
click at [441, 146] on div "20:00 - 50H-684.78" at bounding box center [426, 145] width 98 height 14
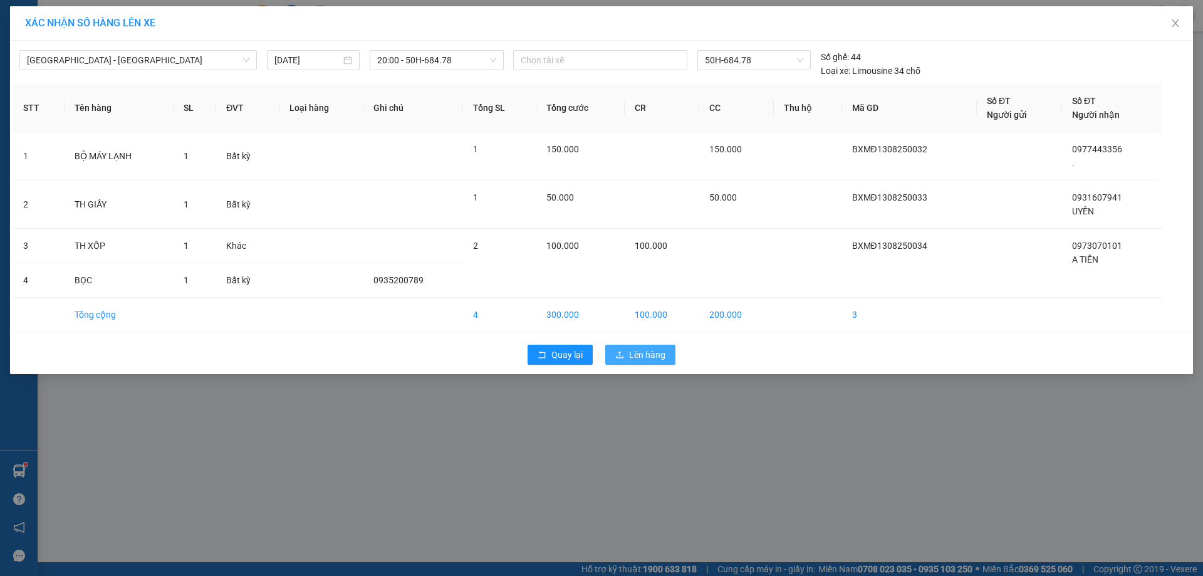
click at [638, 353] on span "Lên hàng" at bounding box center [647, 355] width 36 height 14
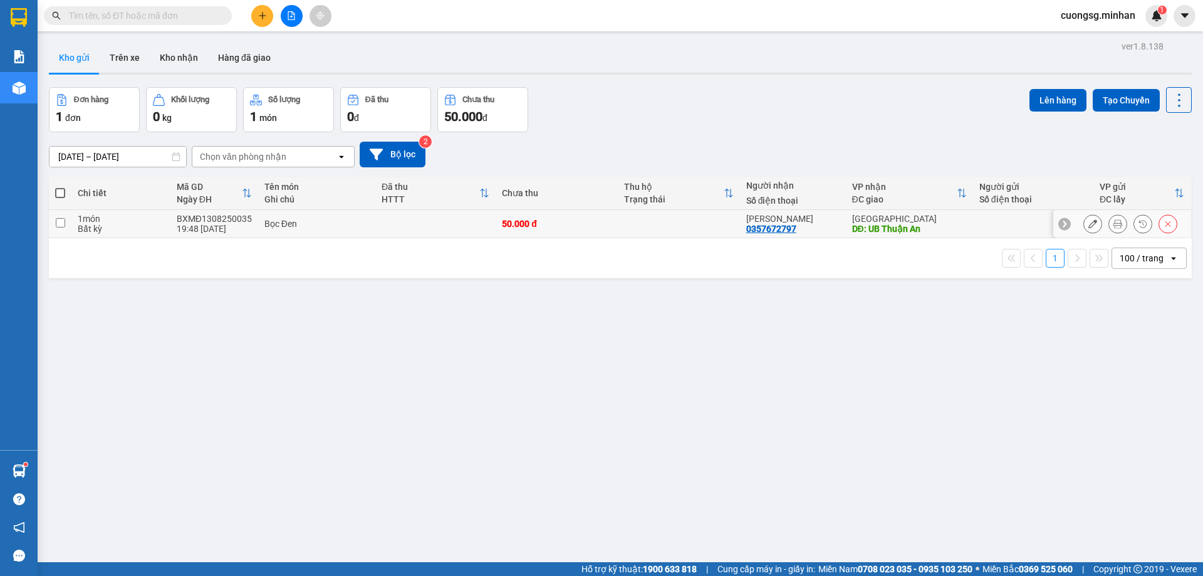
click at [58, 222] on input "checkbox" at bounding box center [60, 222] width 9 height 9
checkbox input "true"
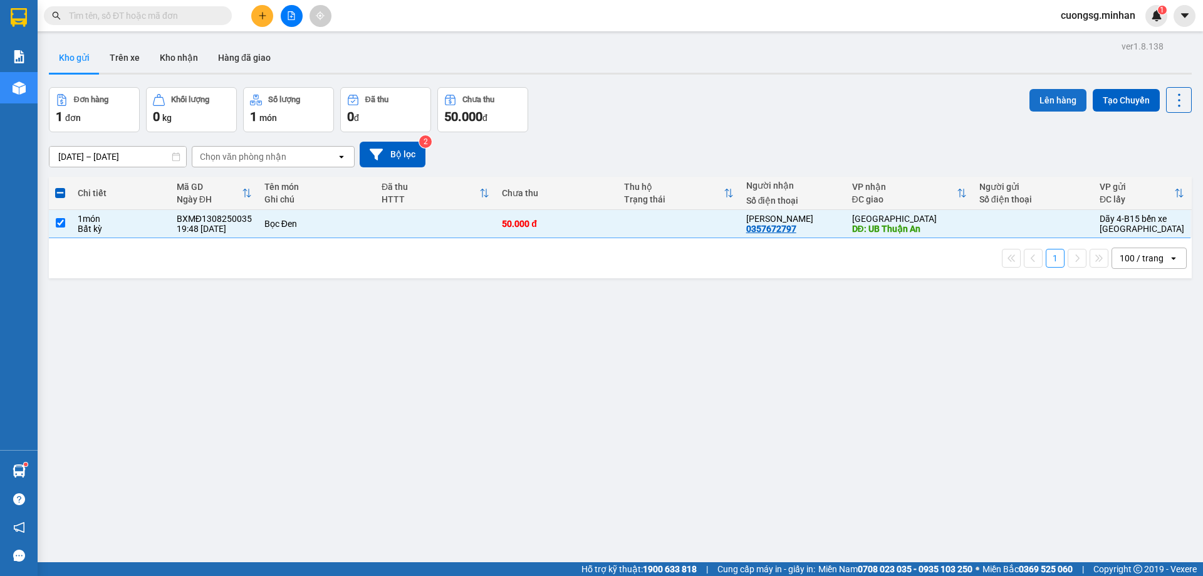
click at [1061, 90] on button "Lên hàng" at bounding box center [1057, 100] width 57 height 23
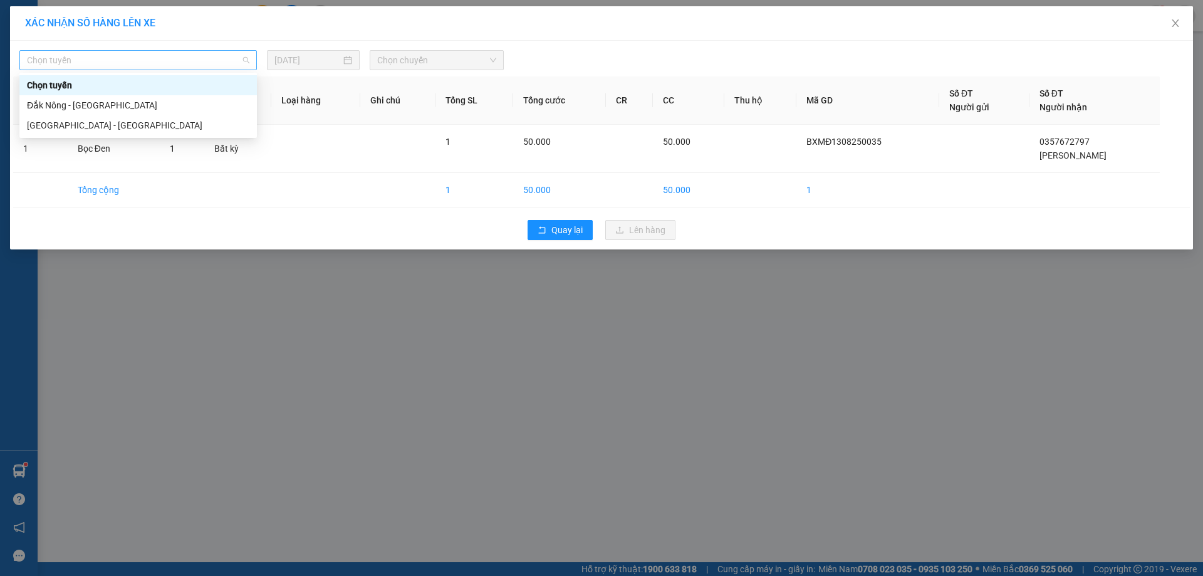
click at [99, 60] on span "Chọn tuyến" at bounding box center [138, 60] width 222 height 19
click at [100, 128] on div "[GEOGRAPHIC_DATA] - [GEOGRAPHIC_DATA]" at bounding box center [138, 125] width 222 height 14
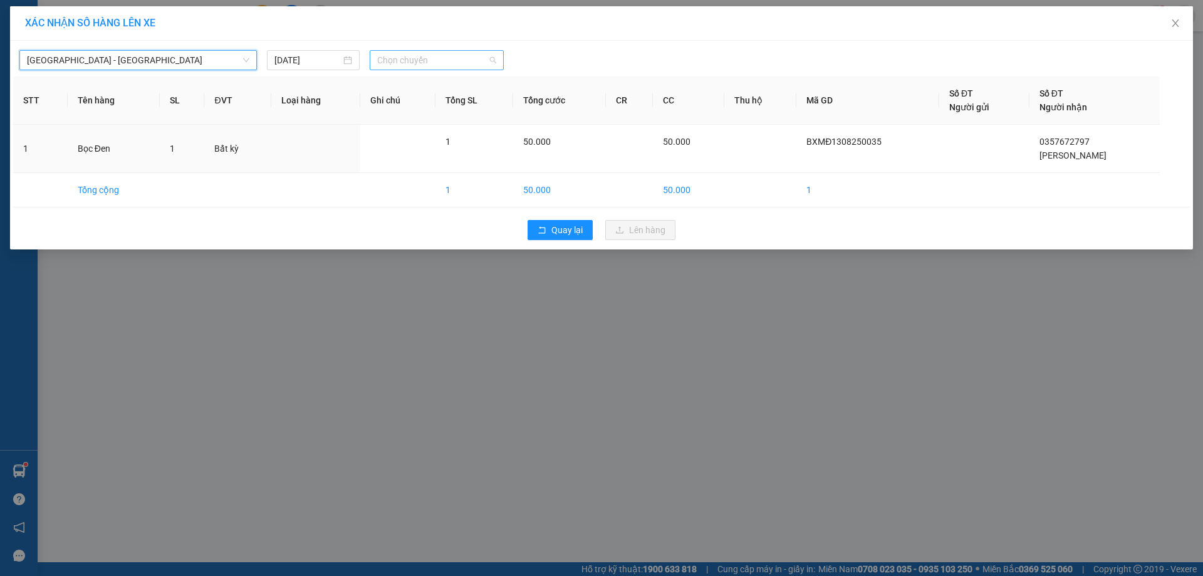
click at [419, 55] on span "Chọn chuyến" at bounding box center [436, 60] width 119 height 19
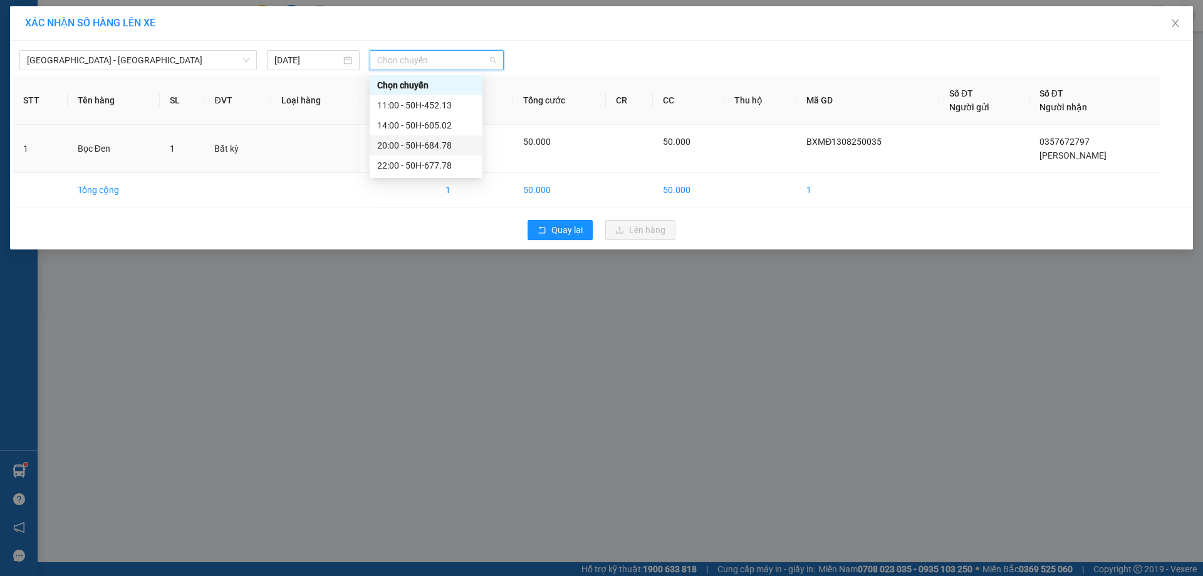
click at [450, 145] on div "20:00 - 50H-684.78" at bounding box center [426, 145] width 98 height 14
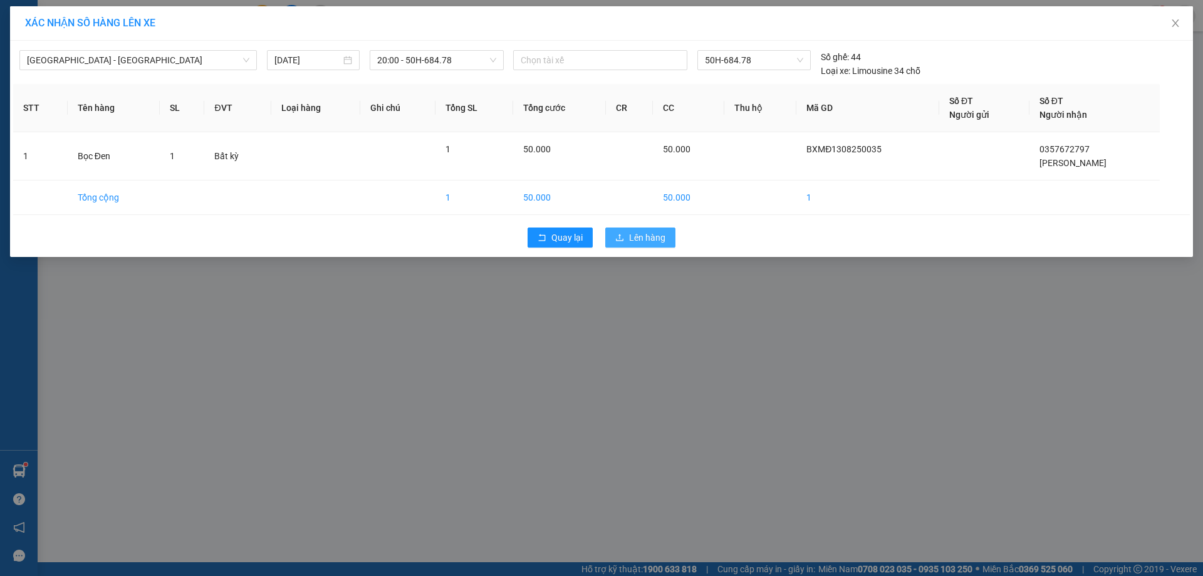
click at [652, 236] on span "Lên hàng" at bounding box center [647, 238] width 36 height 14
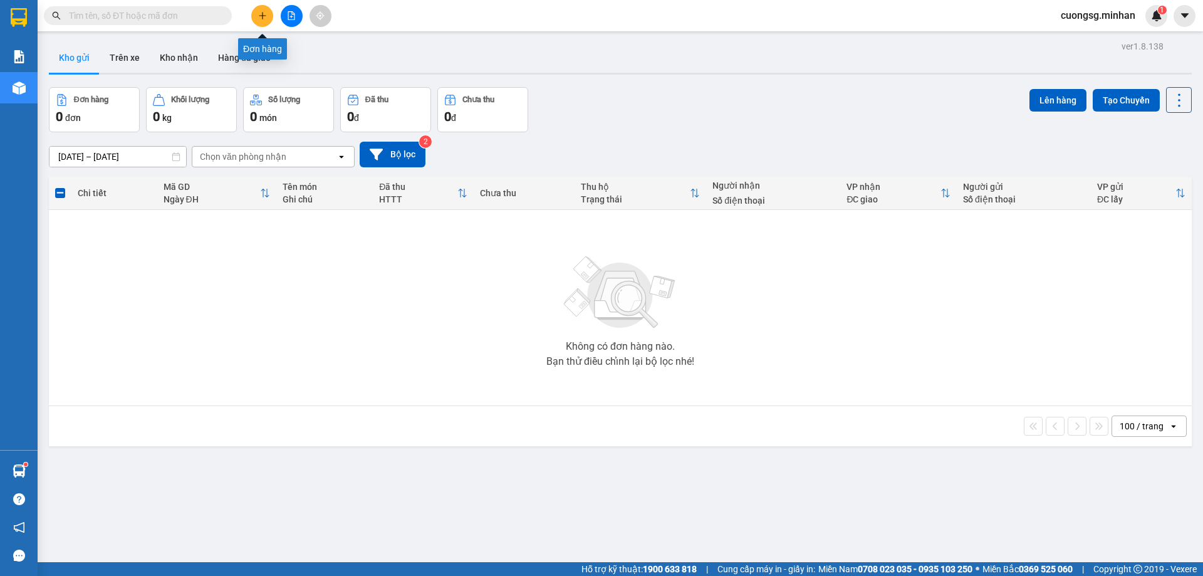
click at [260, 16] on icon "plus" at bounding box center [262, 15] width 9 height 9
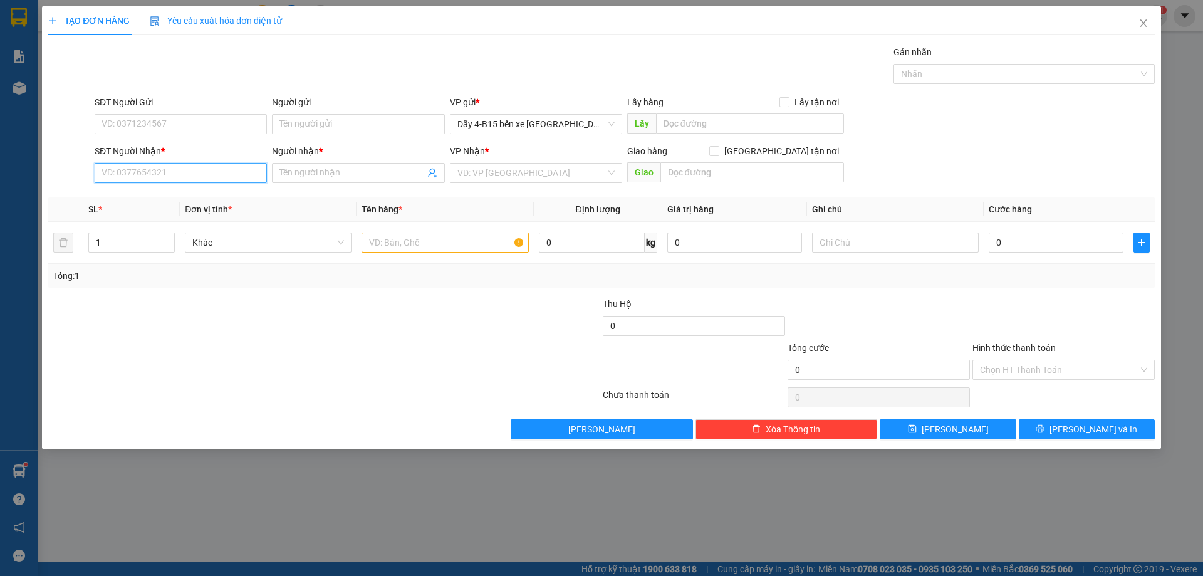
click at [149, 165] on input "SĐT Người Nhận *" at bounding box center [181, 173] width 172 height 20
click at [1145, 22] on icon "close" at bounding box center [1143, 23] width 7 height 8
